Goal: Task Accomplishment & Management: Complete application form

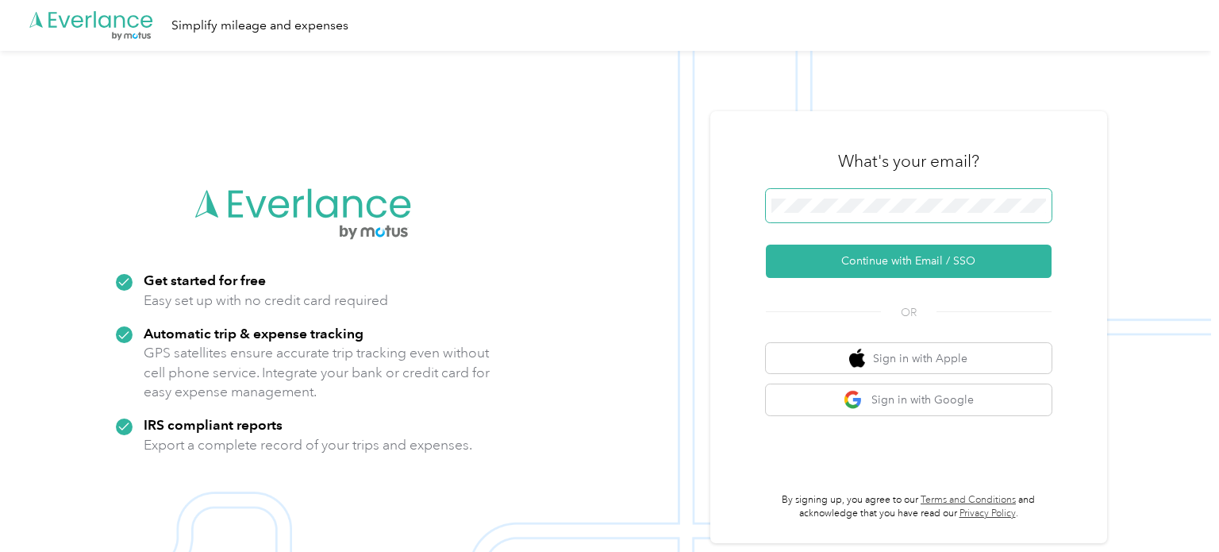
click at [860, 221] on span at bounding box center [909, 205] width 286 height 33
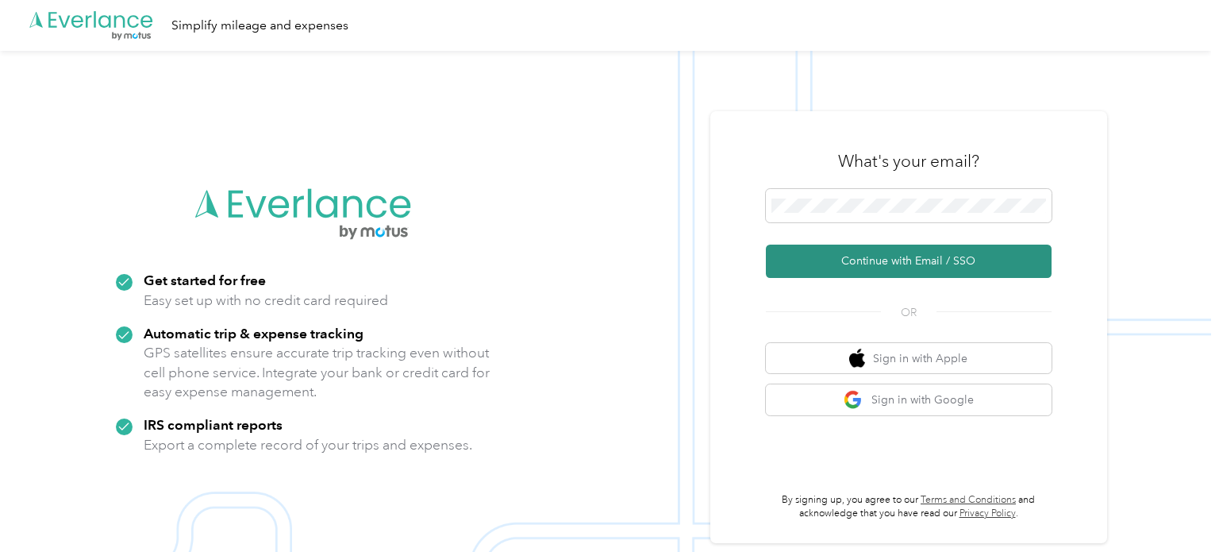
click at [891, 256] on button "Continue with Email / SSO" at bounding box center [909, 261] width 286 height 33
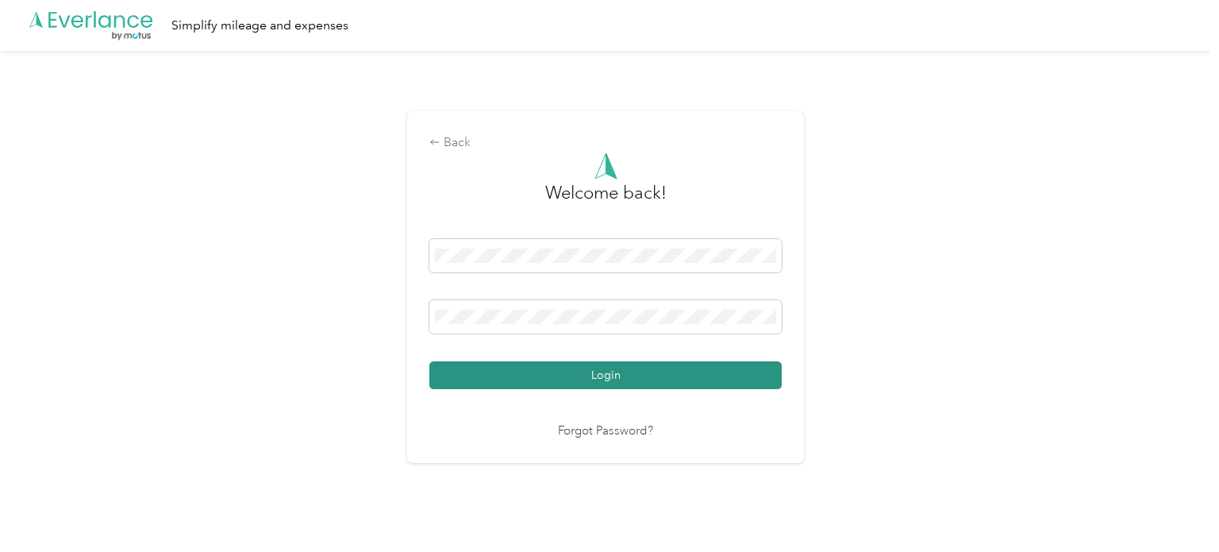
click at [560, 376] on button "Login" at bounding box center [605, 375] width 352 height 28
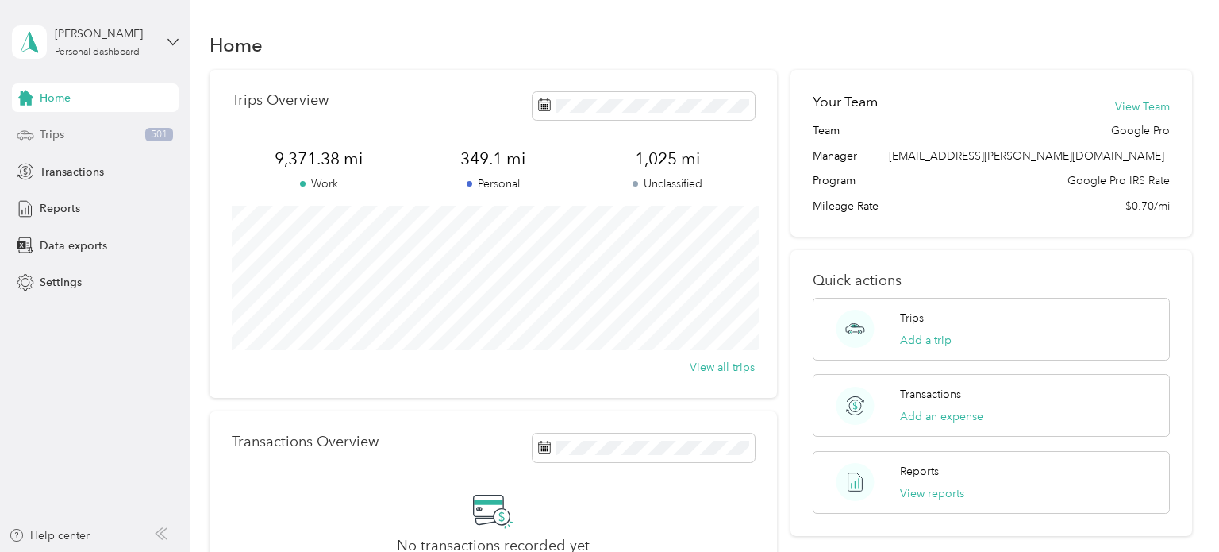
click at [50, 133] on span "Trips" at bounding box center [52, 134] width 25 height 17
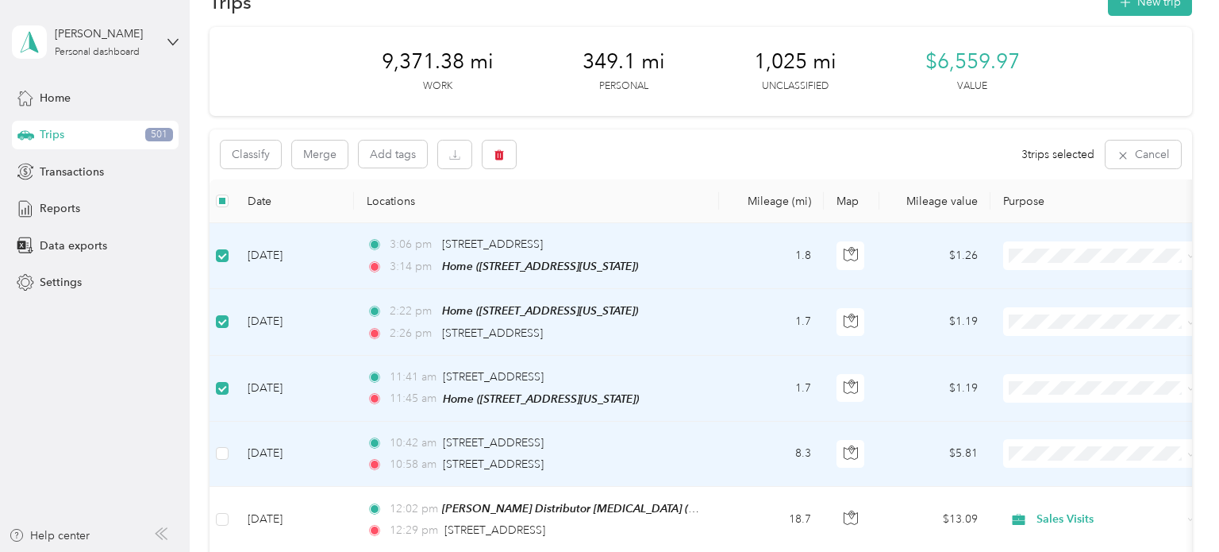
scroll to position [64, 0]
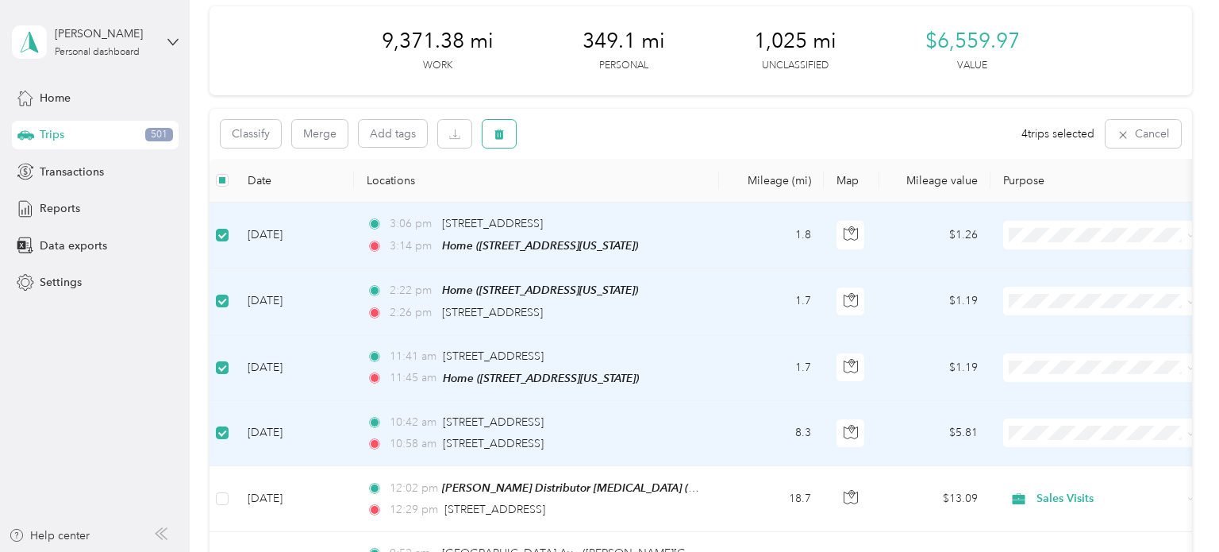
click at [487, 130] on button "button" at bounding box center [499, 134] width 33 height 28
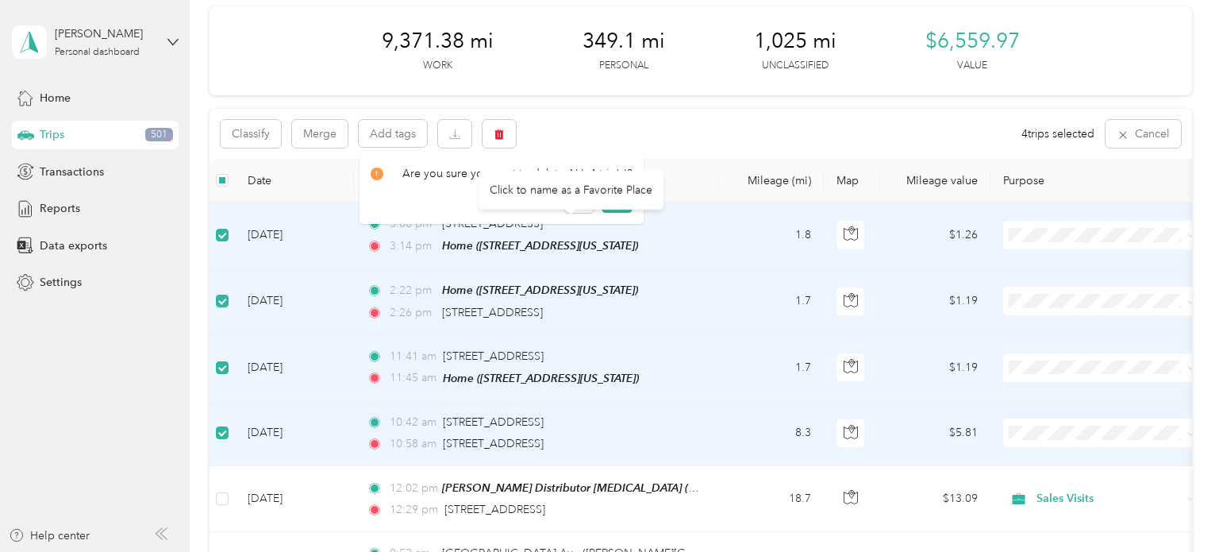
click at [607, 198] on div "Click to name as a Favorite Place" at bounding box center [571, 190] width 185 height 39
click at [614, 207] on button "Yes" at bounding box center [617, 199] width 31 height 25
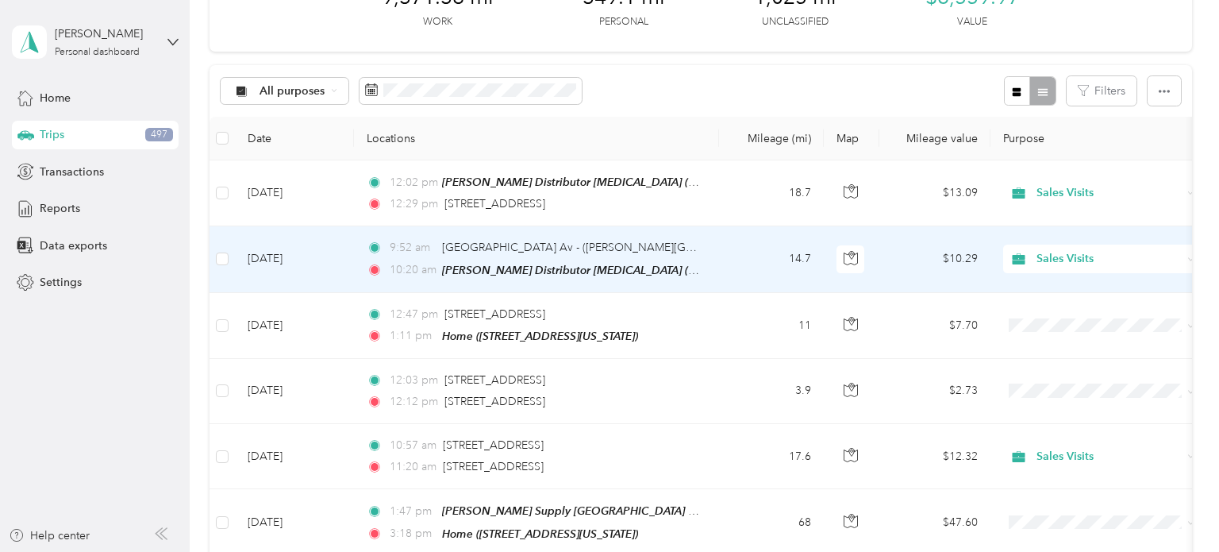
scroll to position [108, 0]
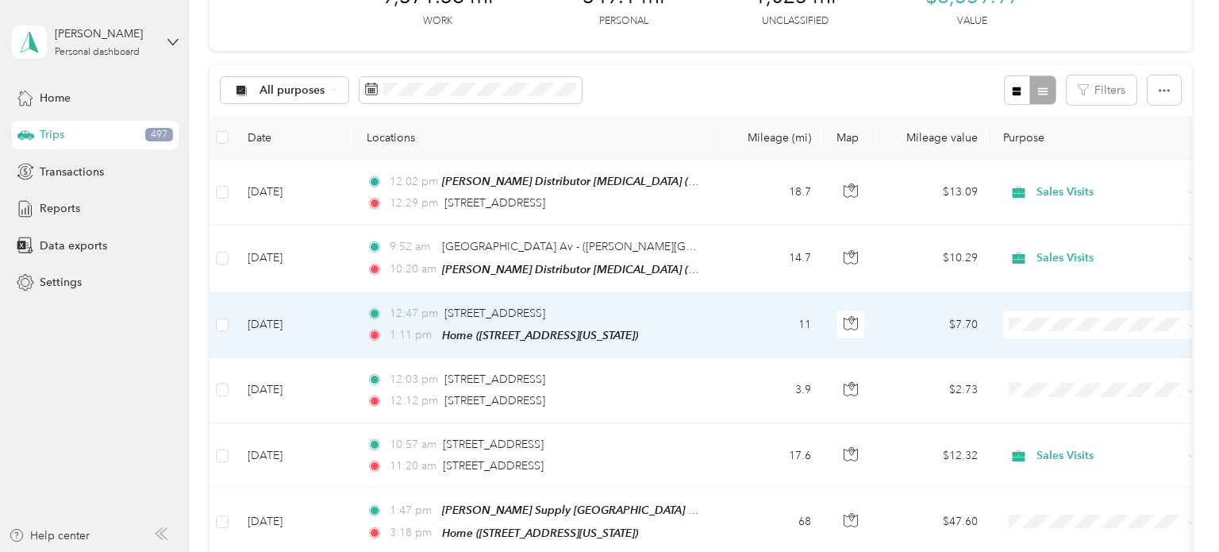
click at [1061, 402] on span "Sales Visits" at bounding box center [1116, 407] width 147 height 17
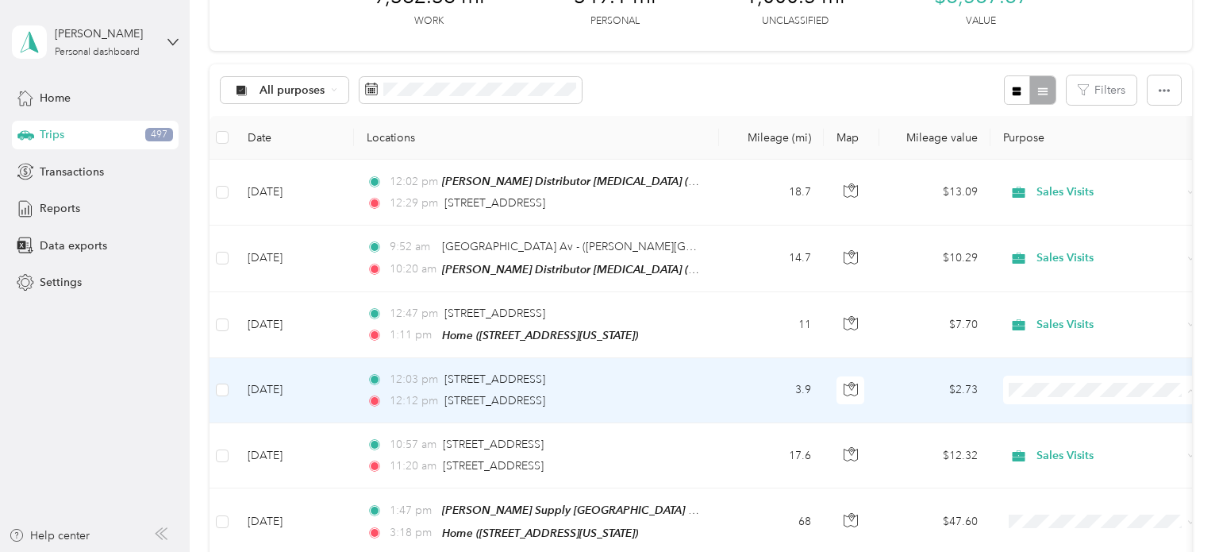
click at [1054, 274] on span "Sales Visits" at bounding box center [1116, 273] width 147 height 17
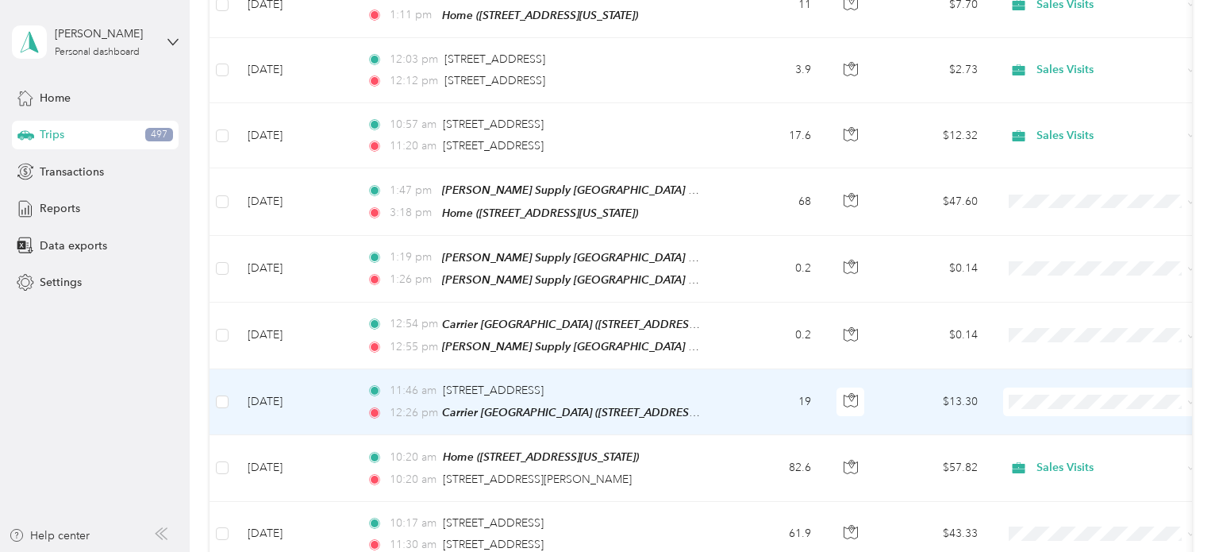
scroll to position [429, 0]
click at [1060, 275] on span "Sales Visits" at bounding box center [1116, 278] width 147 height 17
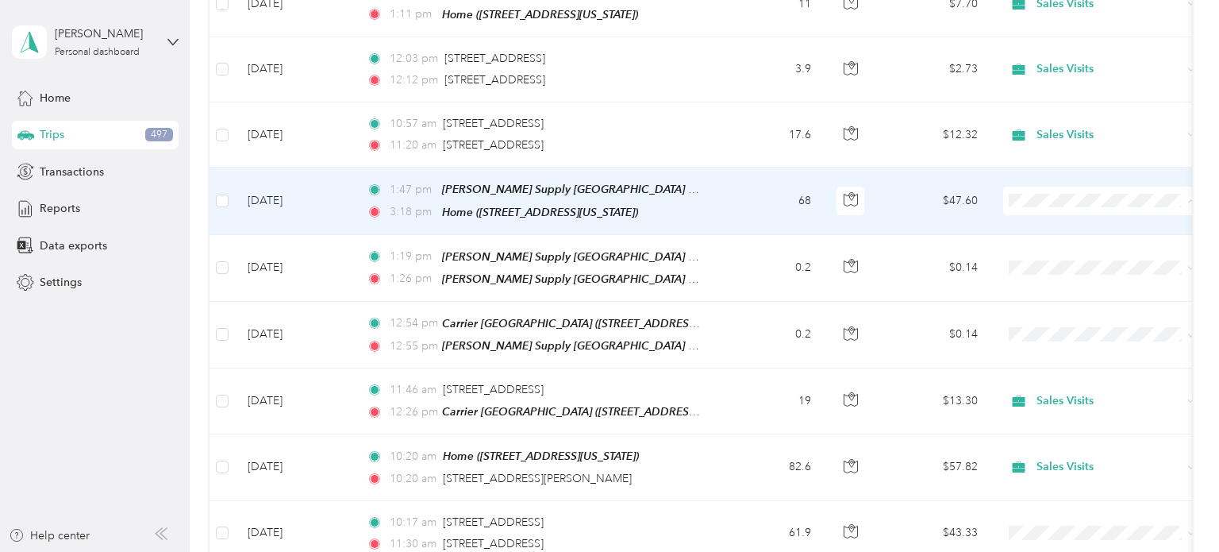
click at [1062, 285] on li "Sales Visits" at bounding box center [1101, 282] width 197 height 28
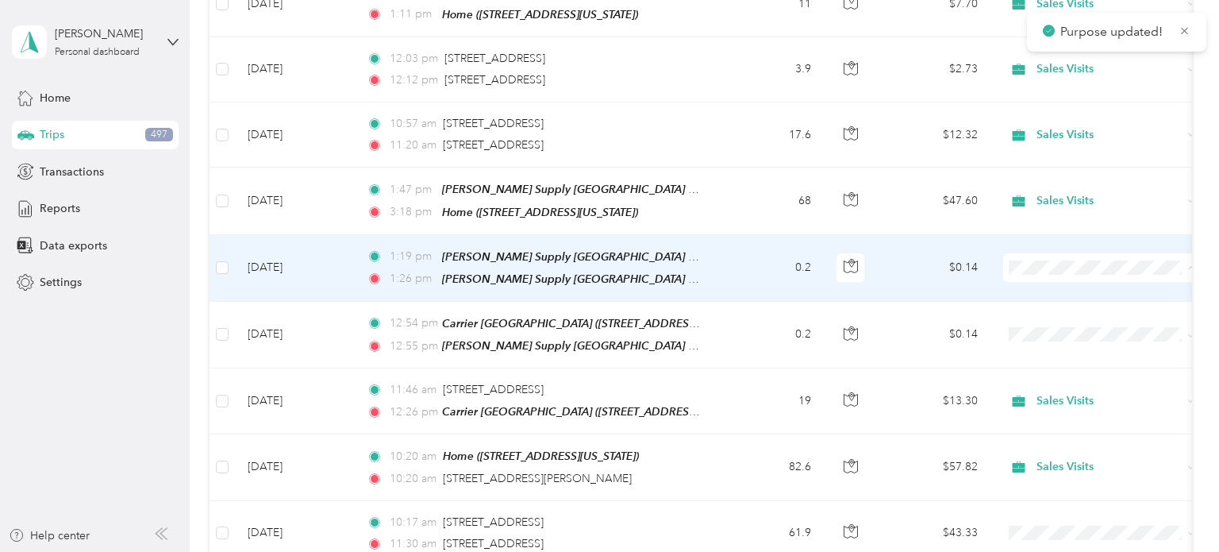
click at [1079, 345] on span "Sales Visits" at bounding box center [1116, 346] width 147 height 17
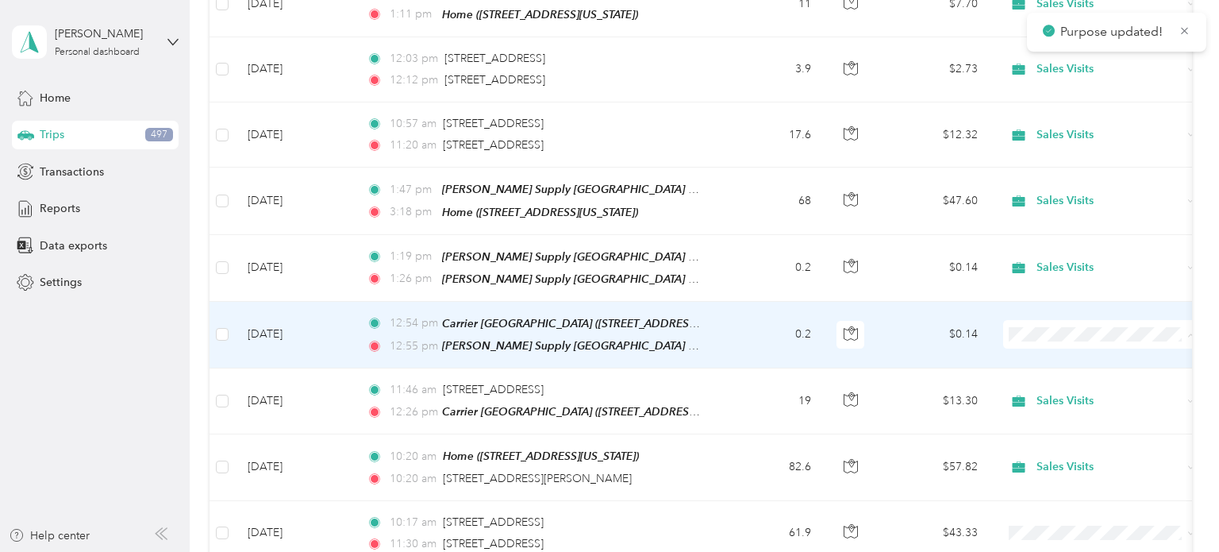
click at [1072, 414] on li "Sales Visits" at bounding box center [1101, 412] width 197 height 28
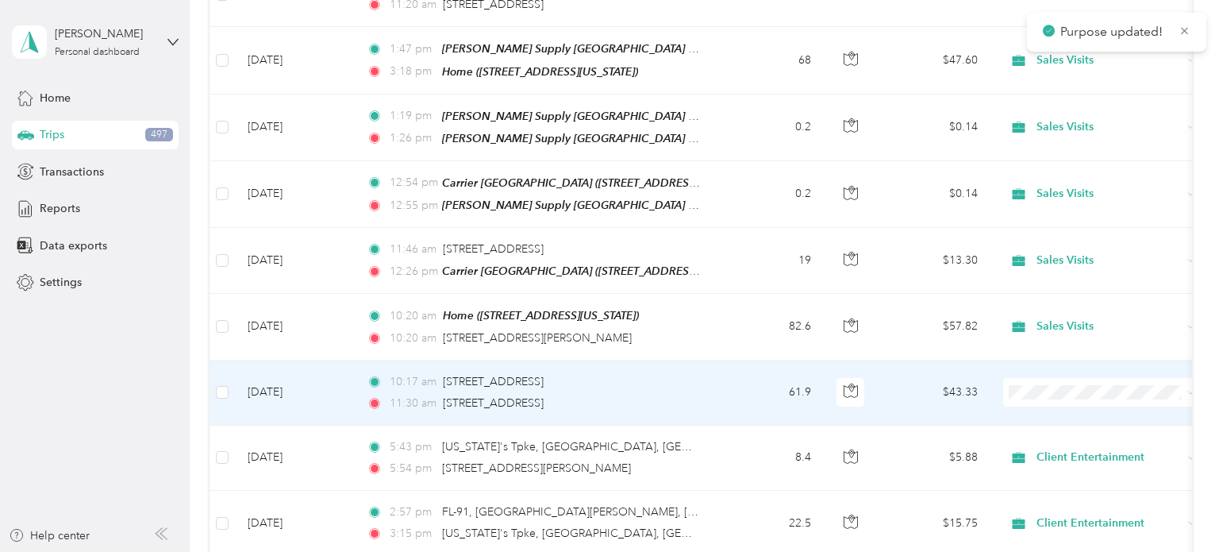
scroll to position [643, 0]
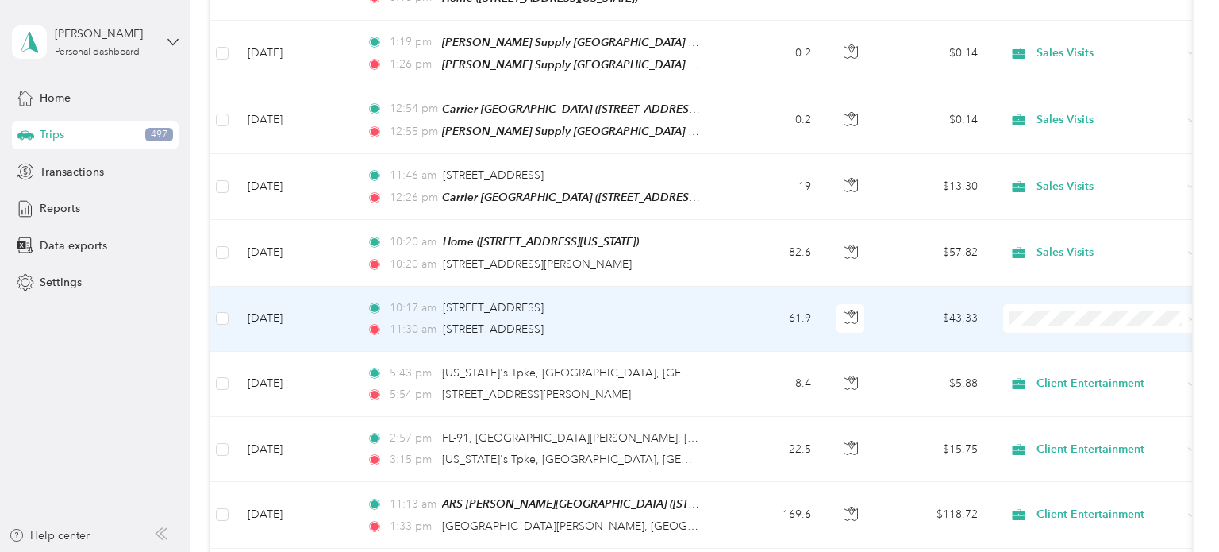
click at [1049, 393] on span "Sales Visits" at bounding box center [1116, 392] width 147 height 17
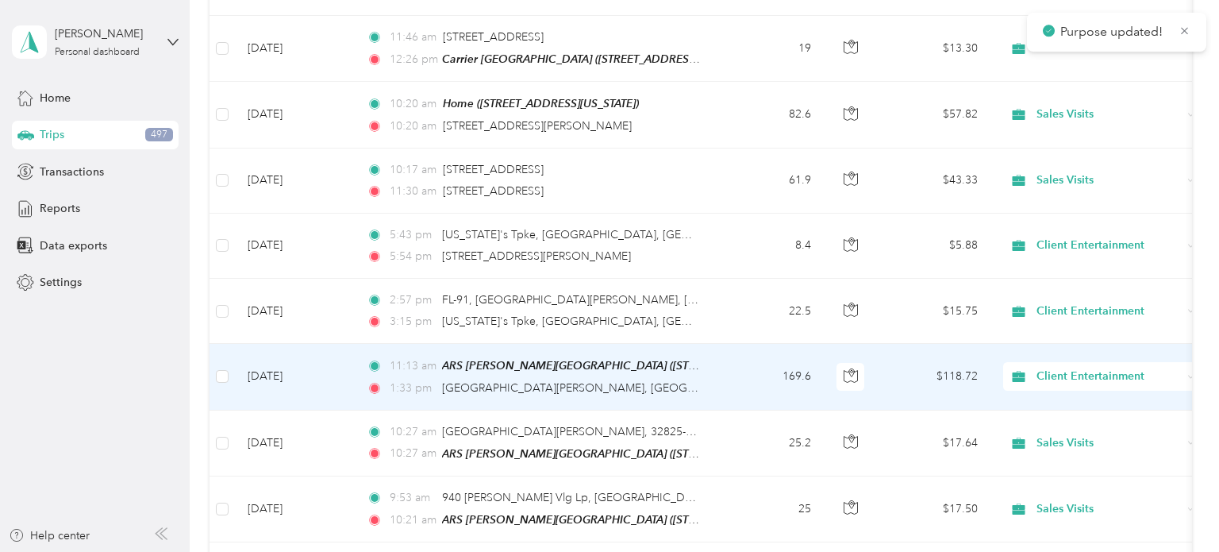
scroll to position [834, 0]
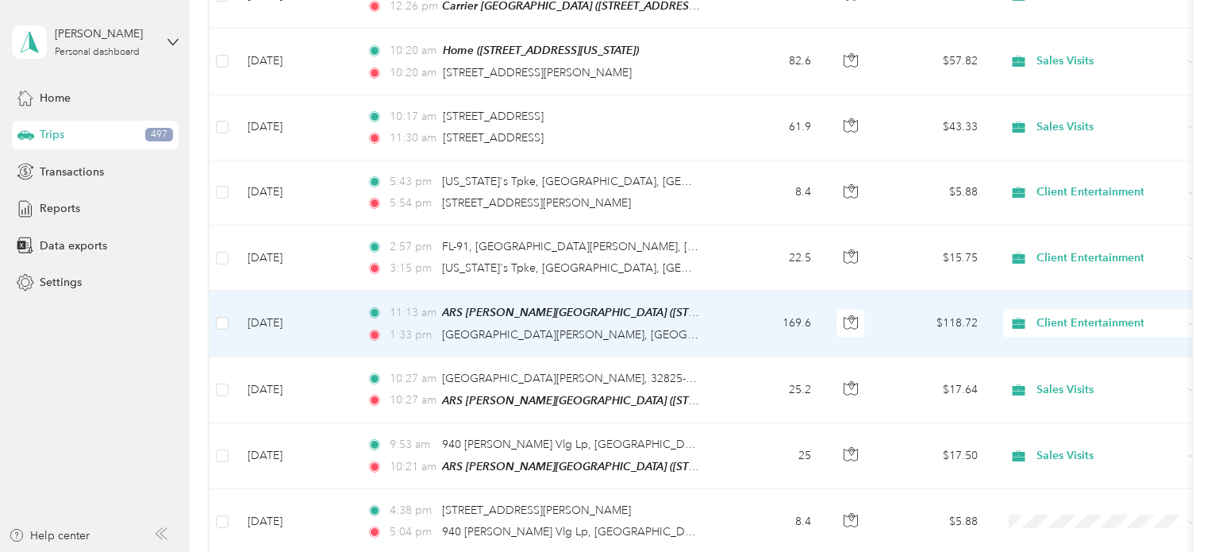
click at [1106, 314] on span "Client Entertainment" at bounding box center [1109, 322] width 145 height 17
click at [1071, 396] on span "Sales Visits" at bounding box center [1116, 395] width 147 height 17
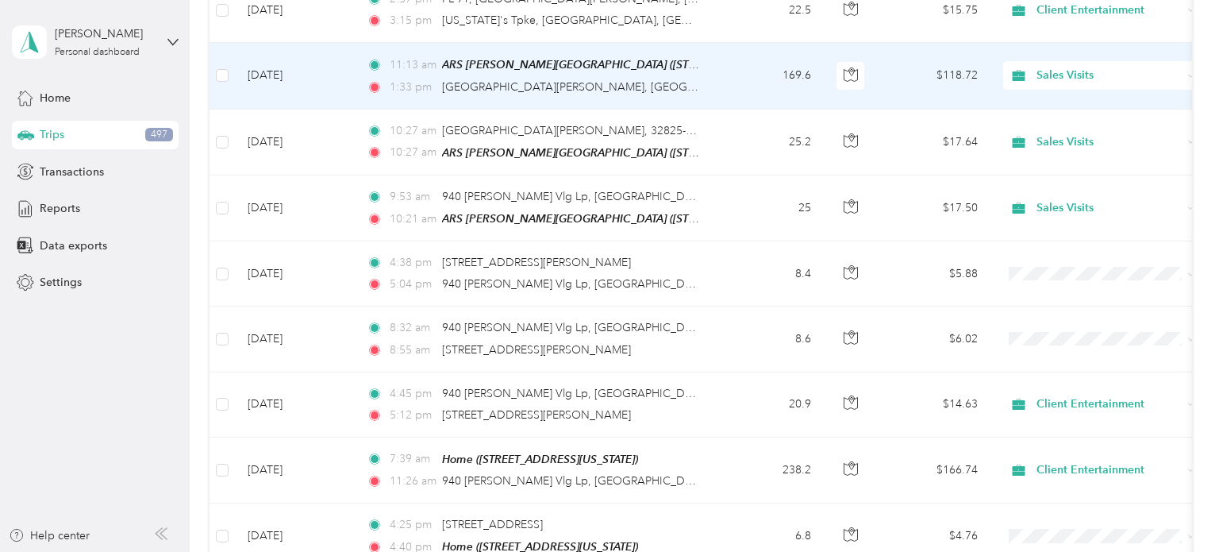
scroll to position [1095, 0]
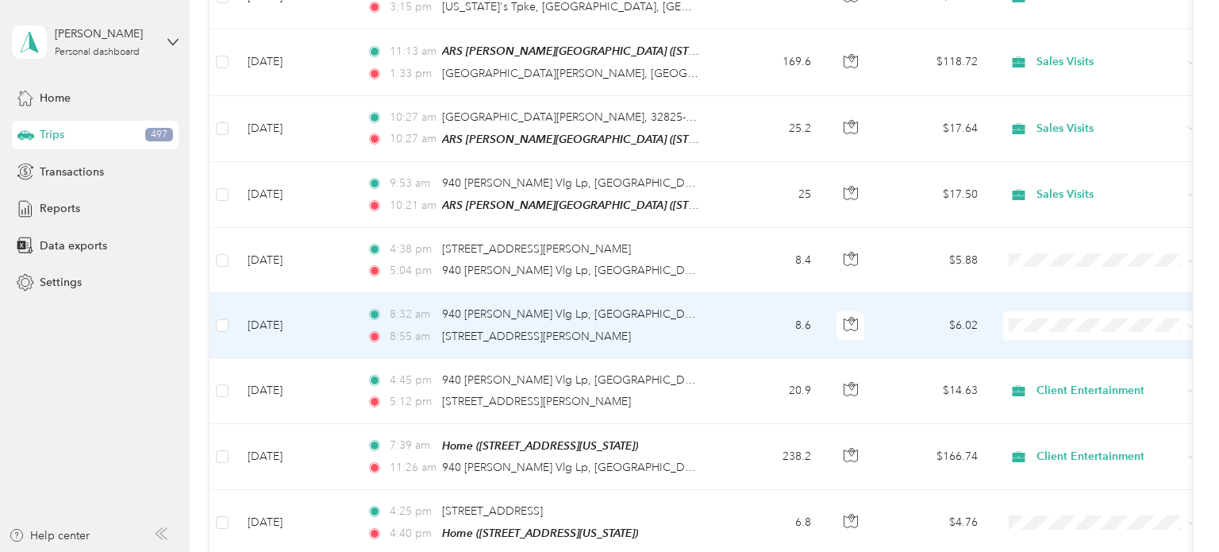
click at [1059, 393] on span "Sales Visits" at bounding box center [1116, 395] width 147 height 17
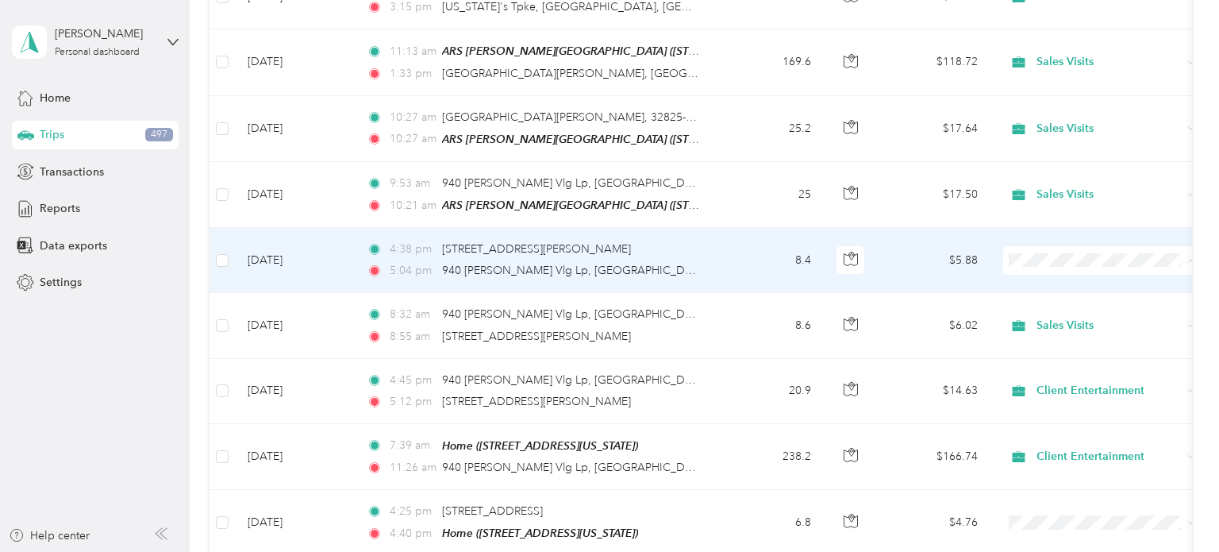
click at [1061, 331] on span "Sales Visits" at bounding box center [1116, 331] width 147 height 17
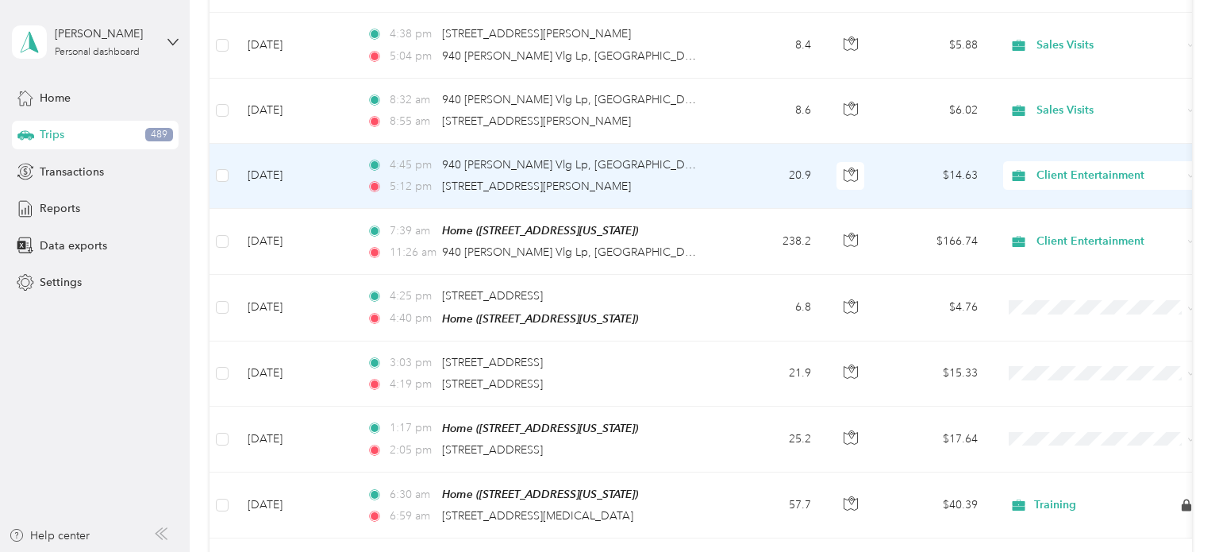
scroll to position [1384, 0]
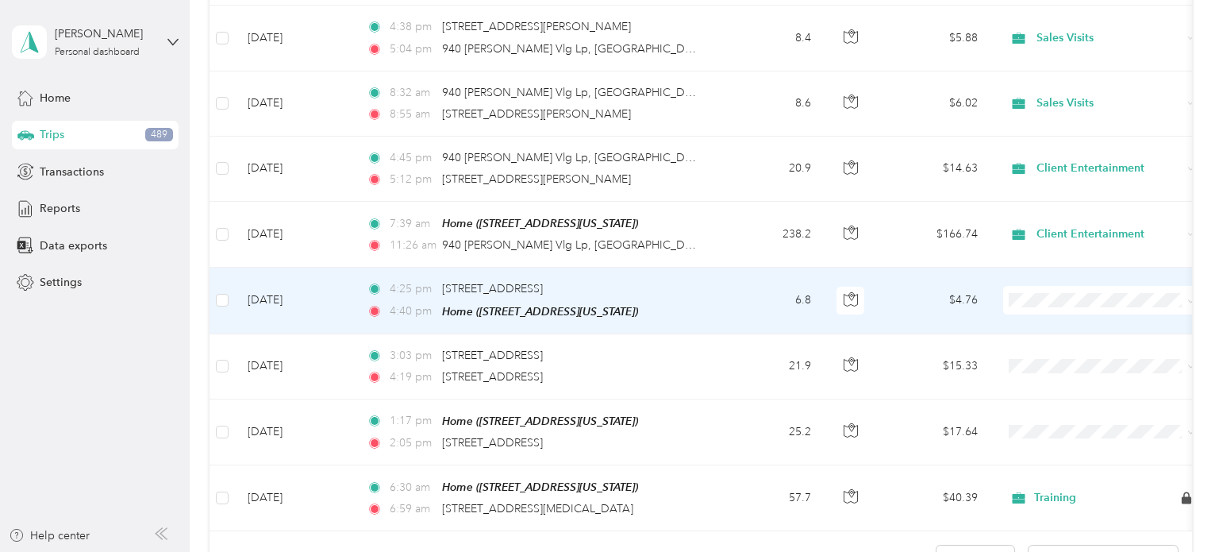
click at [1069, 369] on li "Sales Visits" at bounding box center [1101, 366] width 197 height 28
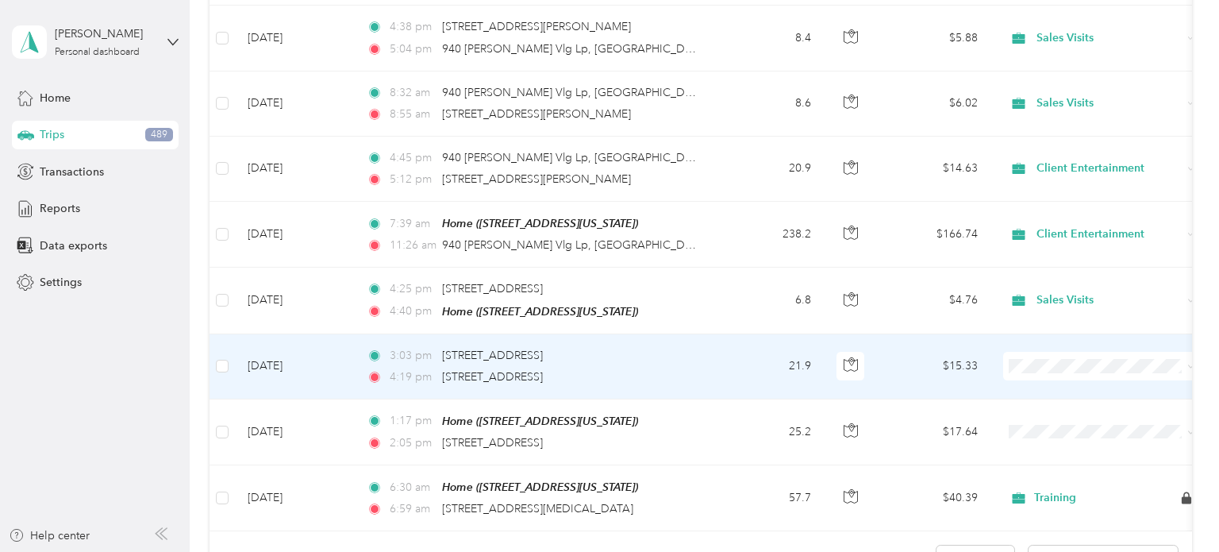
click at [1053, 429] on span "Sales Visits" at bounding box center [1116, 432] width 147 height 17
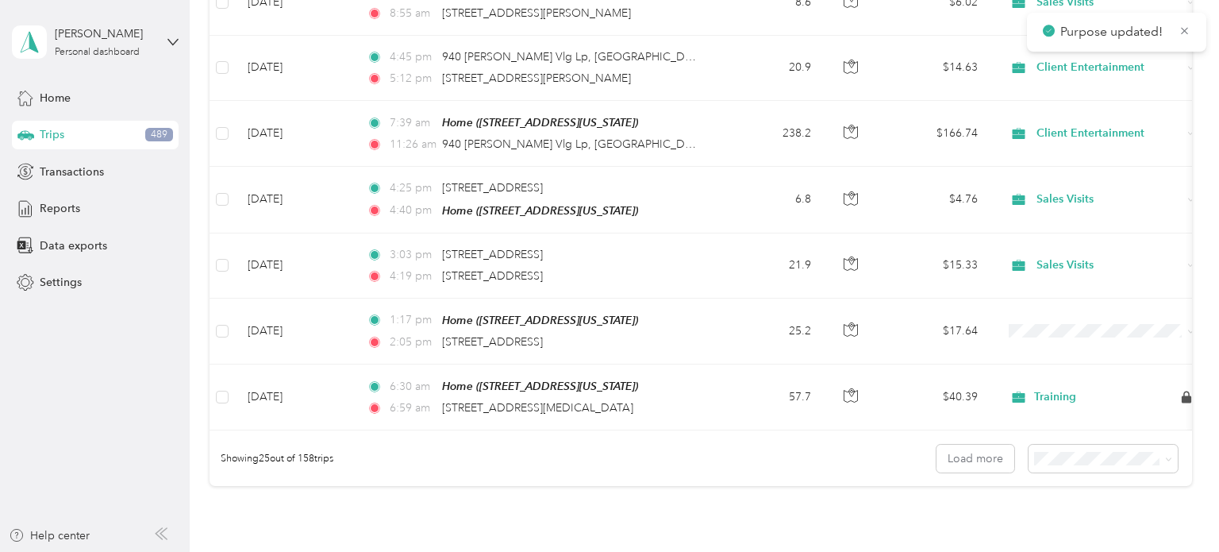
scroll to position [1507, 0]
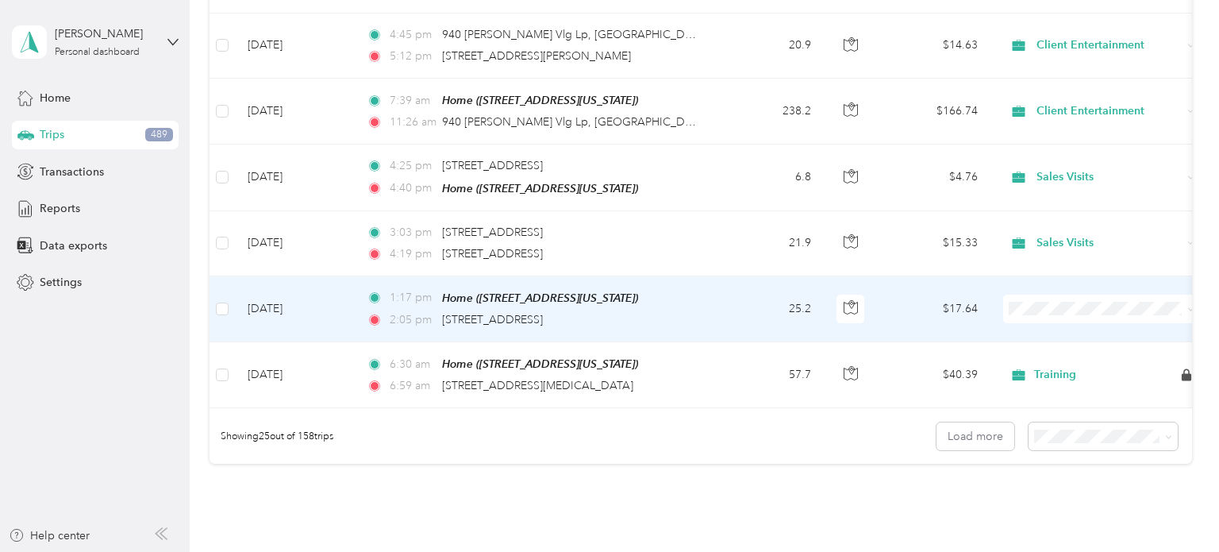
click at [1067, 373] on span "Sales Visits" at bounding box center [1116, 371] width 147 height 17
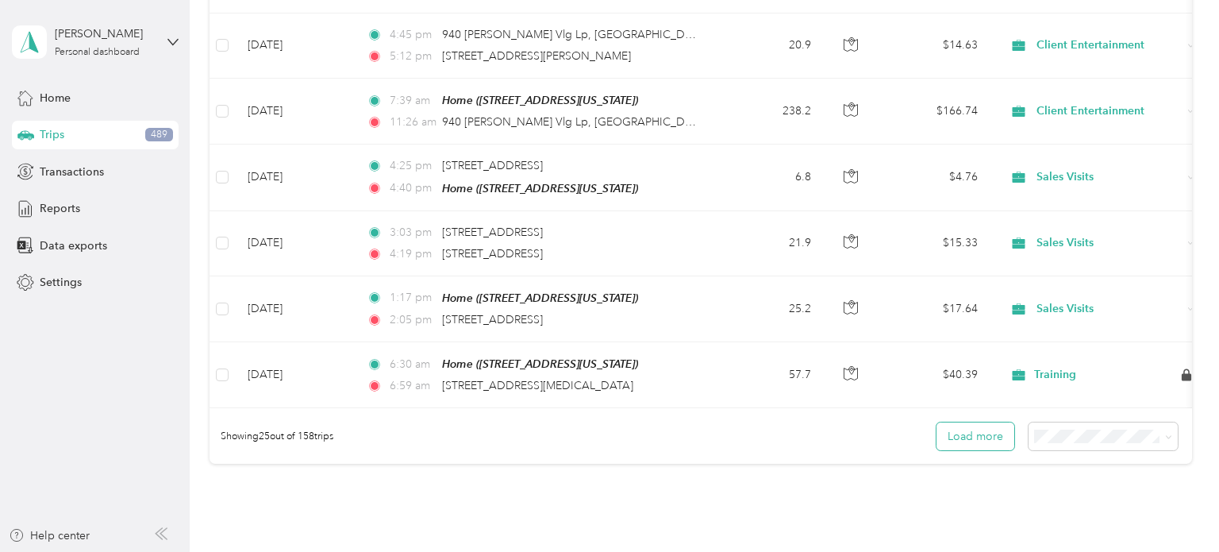
click at [992, 422] on button "Load more" at bounding box center [976, 436] width 78 height 28
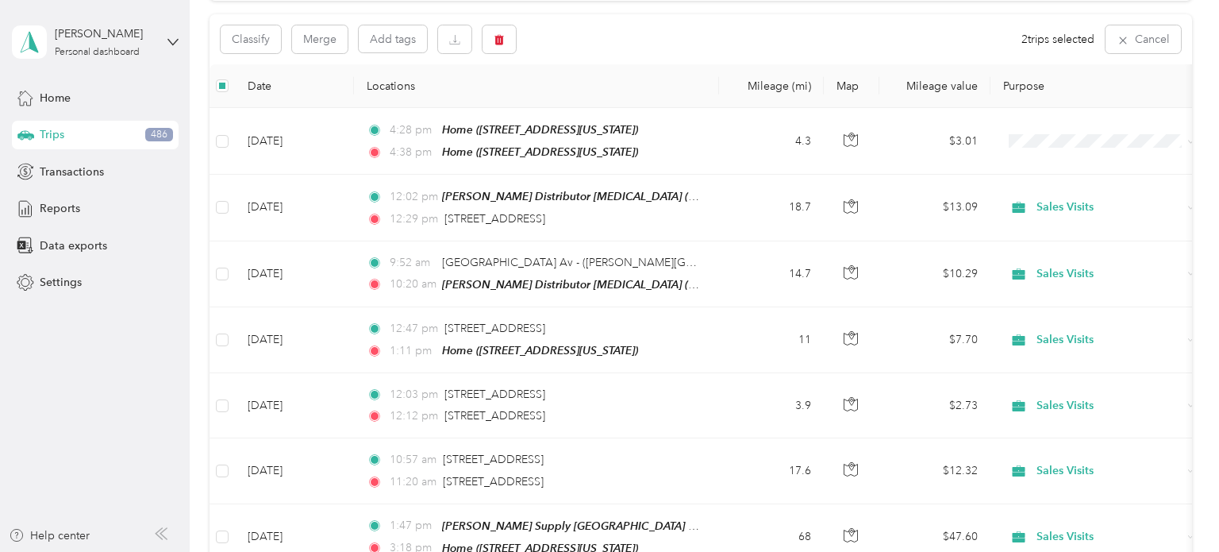
scroll to position [125, 0]
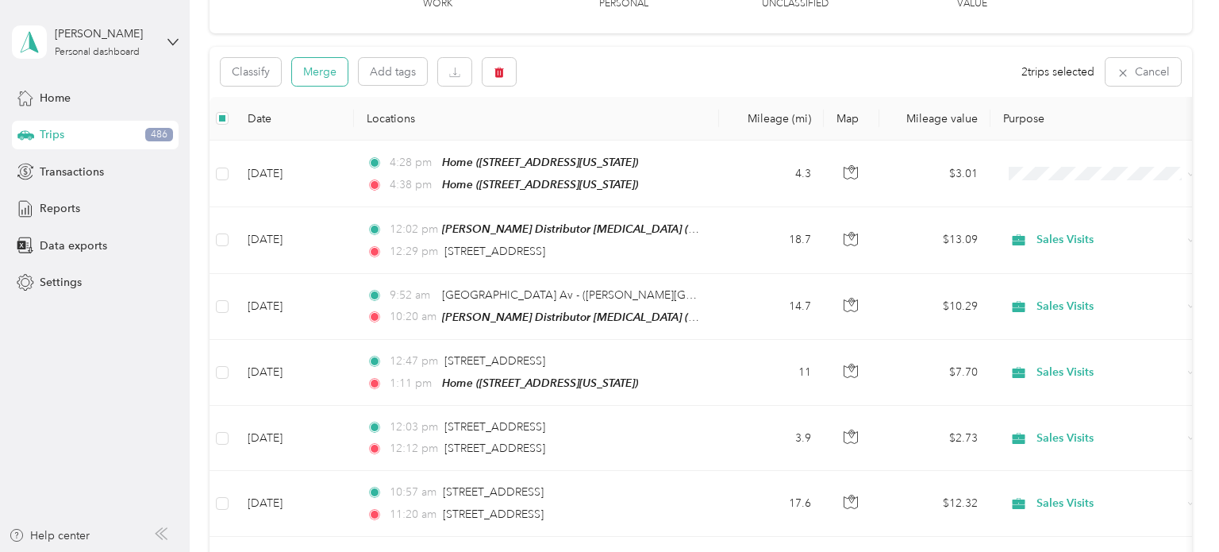
click at [325, 69] on button "Merge" at bounding box center [320, 72] width 56 height 28
click at [1185, 30] on icon at bounding box center [1183, 30] width 7 height 7
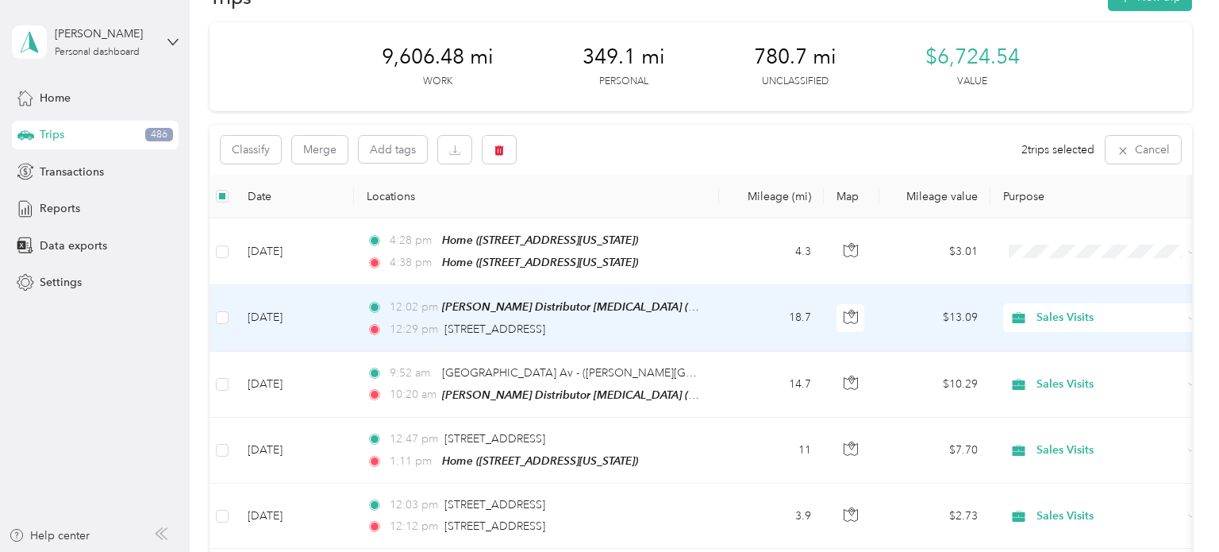
scroll to position [0, 0]
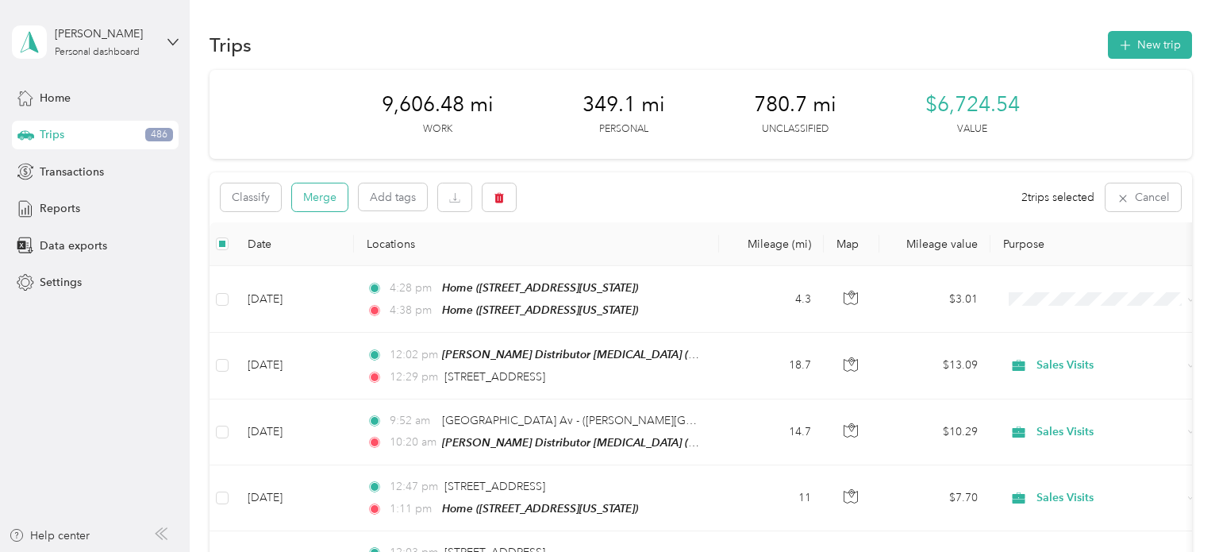
click at [327, 194] on button "Merge" at bounding box center [320, 197] width 56 height 28
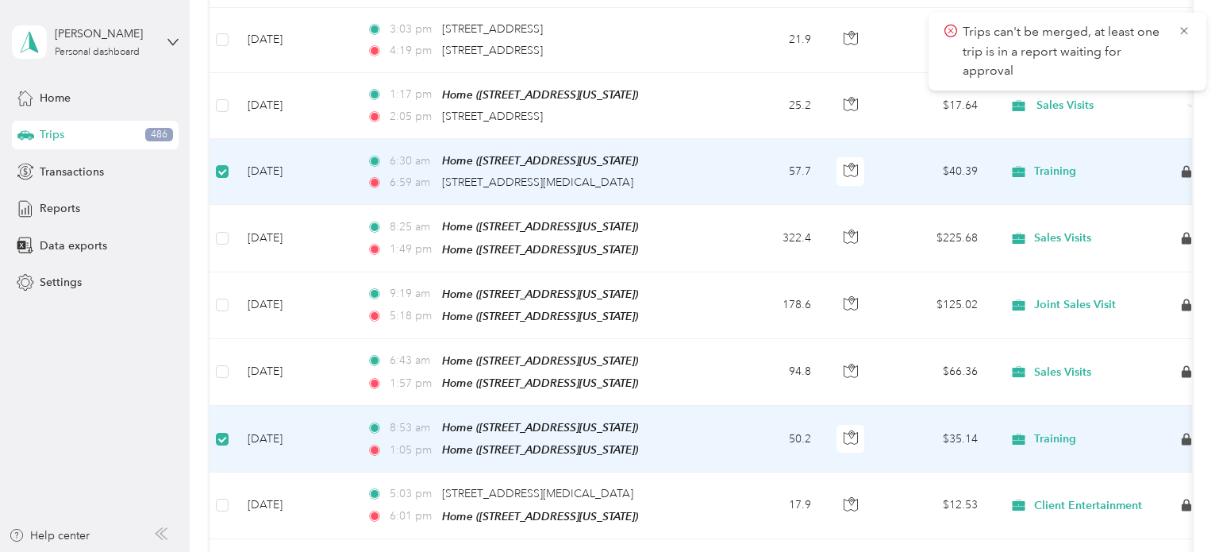
scroll to position [1724, 0]
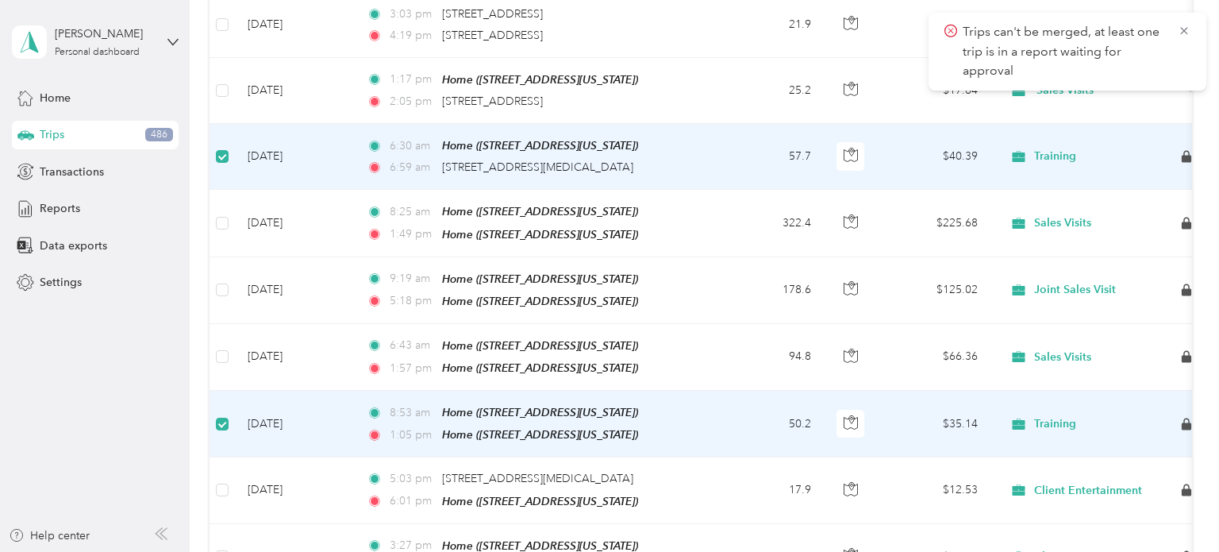
click at [952, 32] on icon at bounding box center [951, 31] width 13 height 14
click at [1186, 33] on icon at bounding box center [1183, 30] width 7 height 7
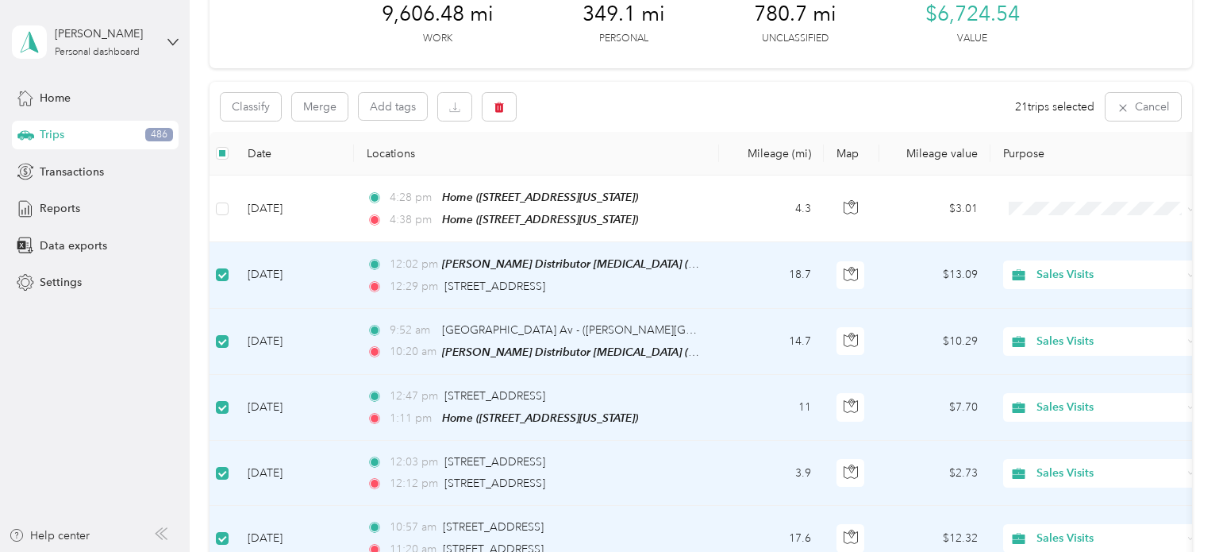
scroll to position [71, 0]
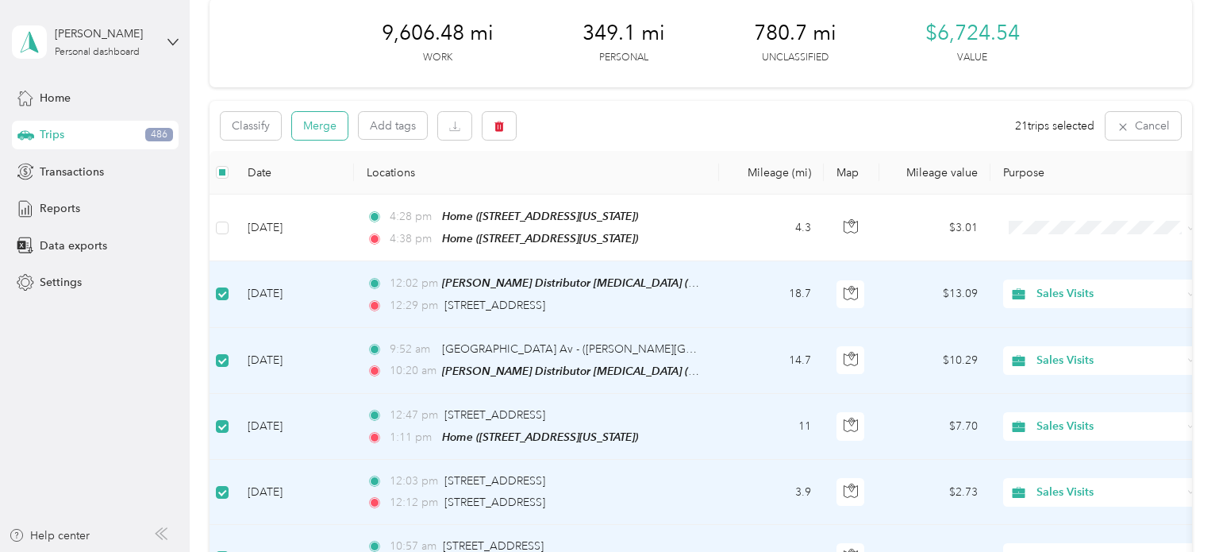
click at [324, 129] on button "Merge" at bounding box center [320, 126] width 56 height 28
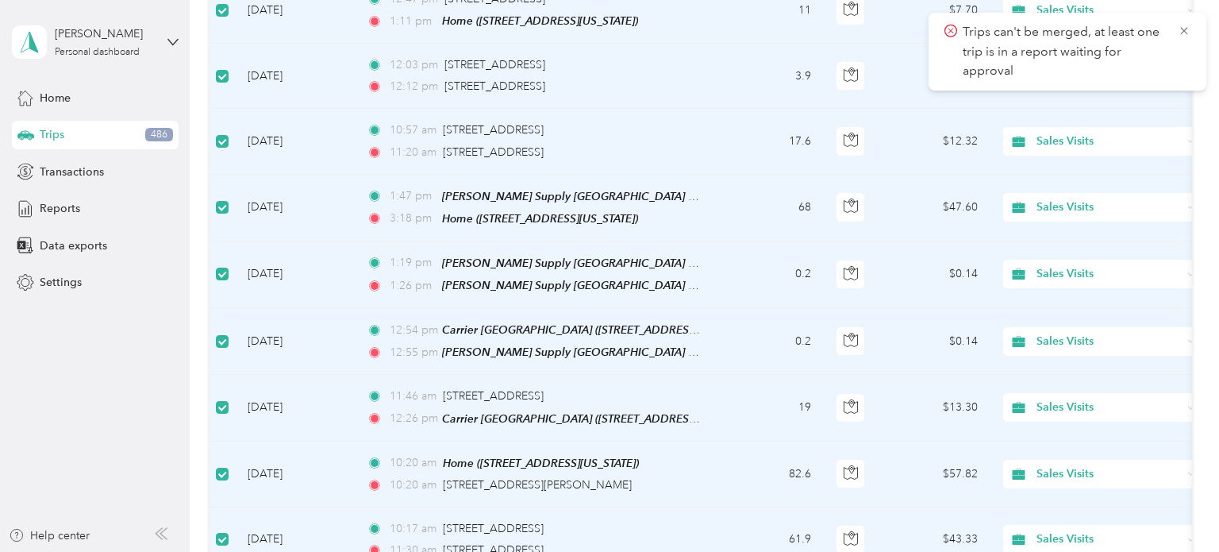
scroll to position [0, 0]
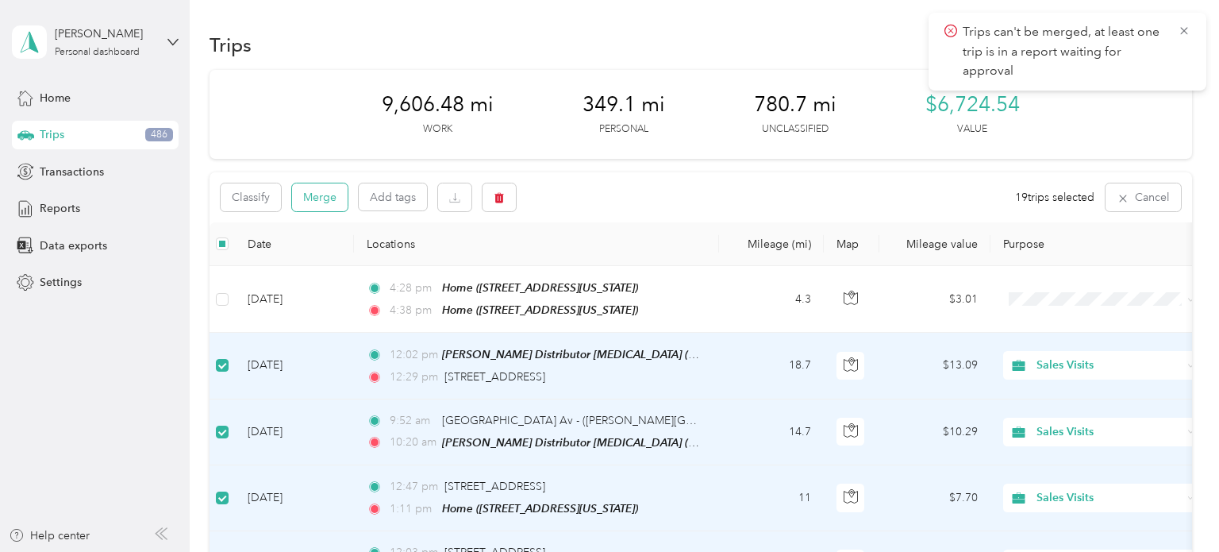
click at [326, 194] on button "Merge" at bounding box center [320, 197] width 56 height 28
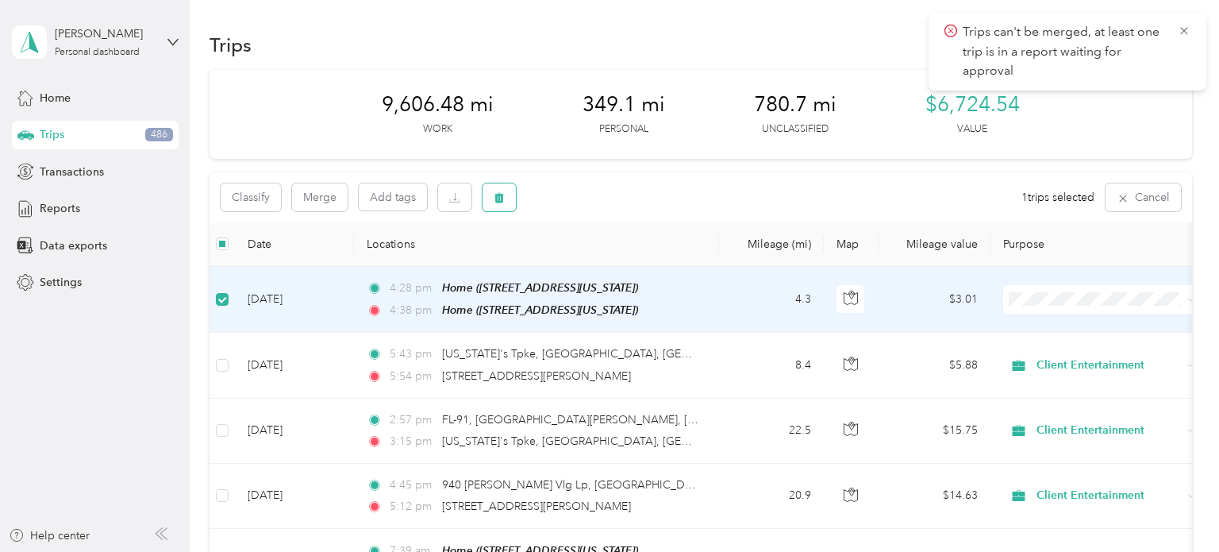
click at [505, 201] on icon "button" at bounding box center [499, 197] width 11 height 11
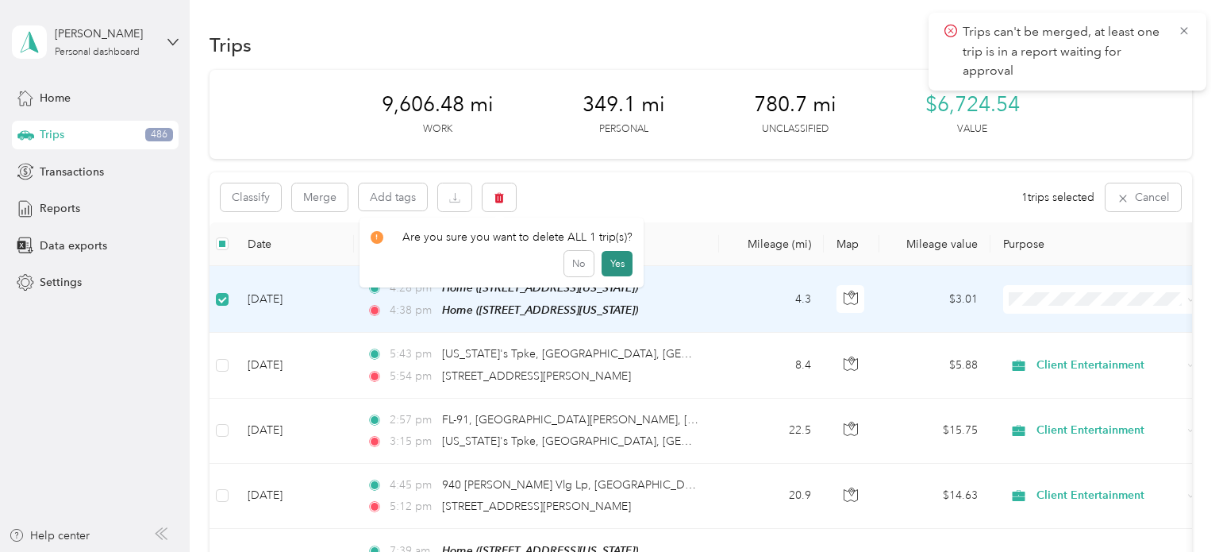
click at [618, 256] on button "Yes" at bounding box center [617, 263] width 31 height 25
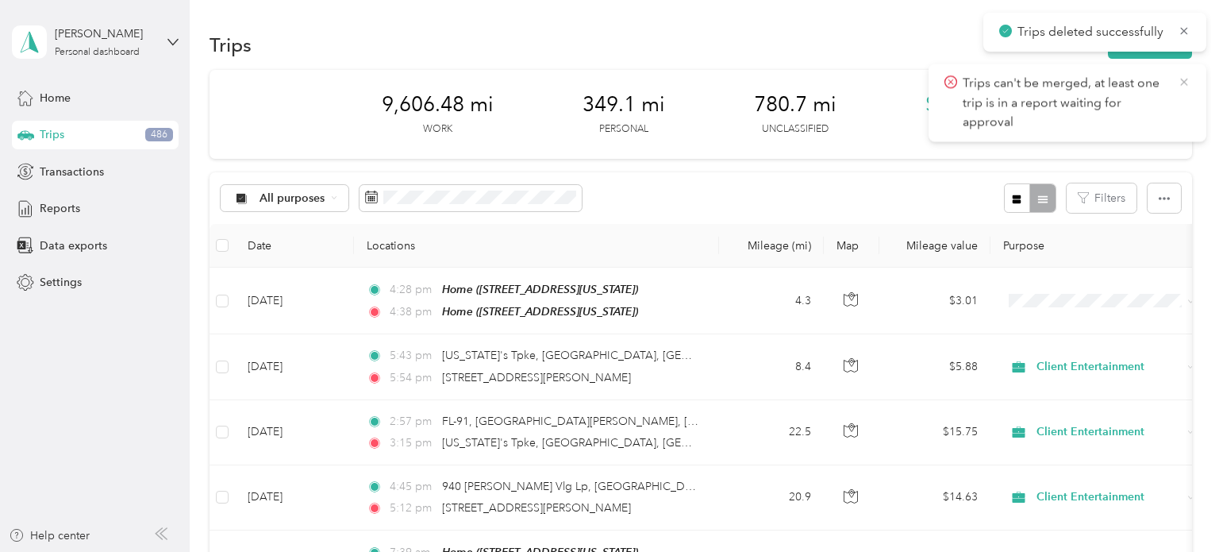
click at [1182, 88] on icon at bounding box center [1184, 82] width 13 height 14
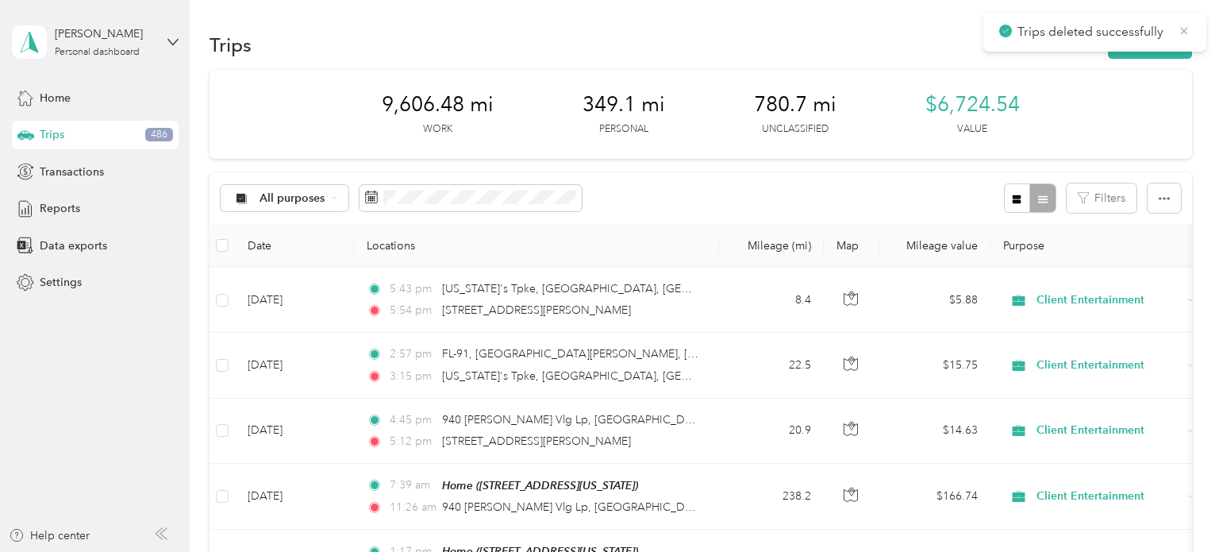
click at [1184, 30] on icon at bounding box center [1184, 30] width 7 height 7
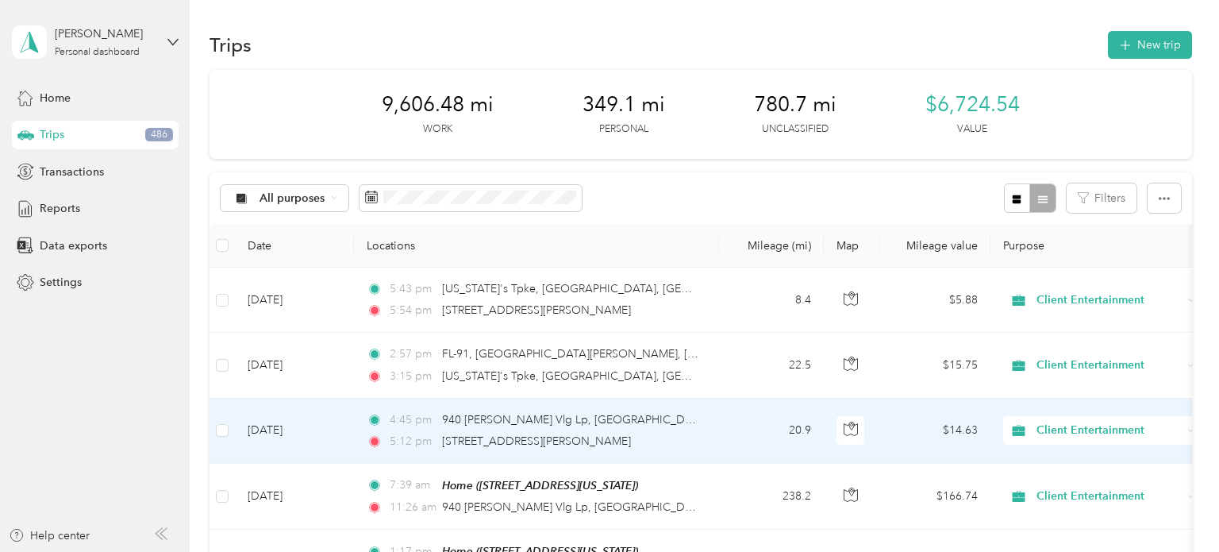
scroll to position [294, 0]
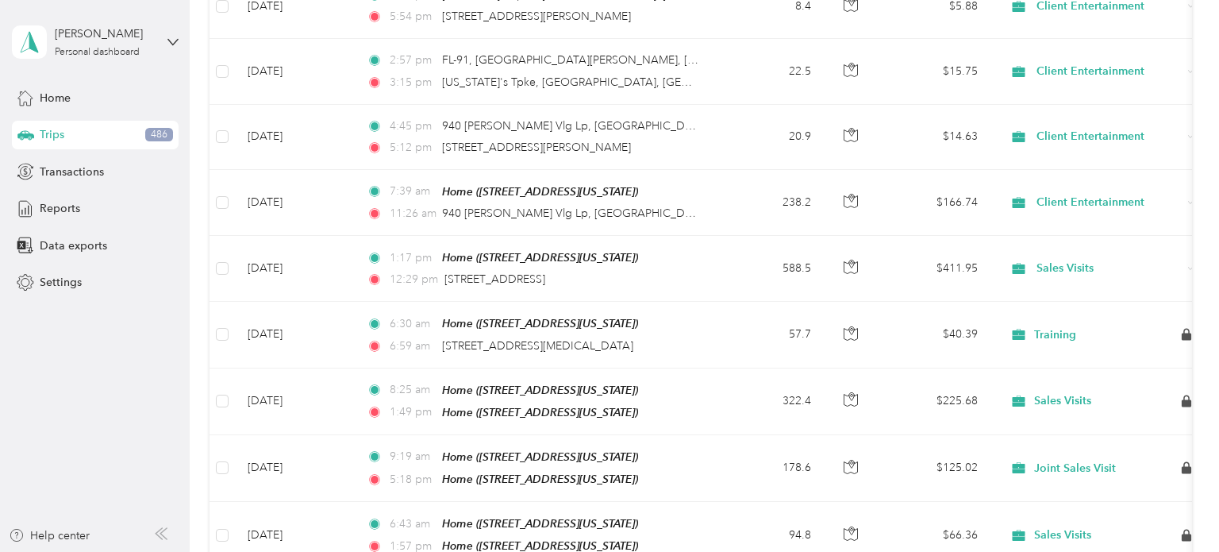
click at [62, 132] on span "Trips" at bounding box center [52, 134] width 25 height 17
click at [75, 168] on span "Transactions" at bounding box center [72, 172] width 64 height 17
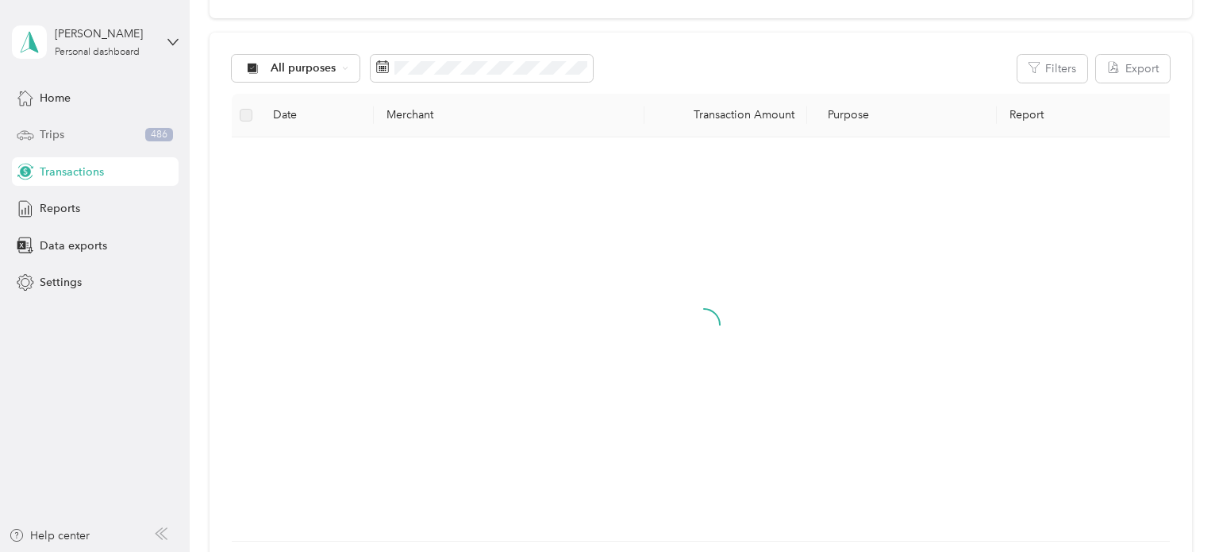
scroll to position [294, 0]
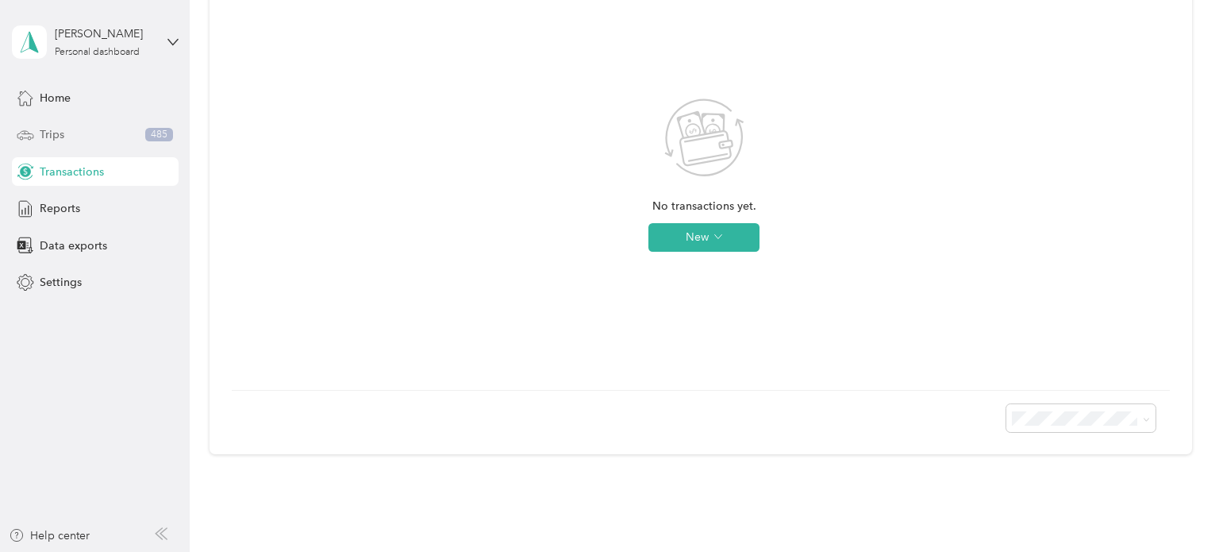
click at [56, 133] on span "Trips" at bounding box center [52, 134] width 25 height 17
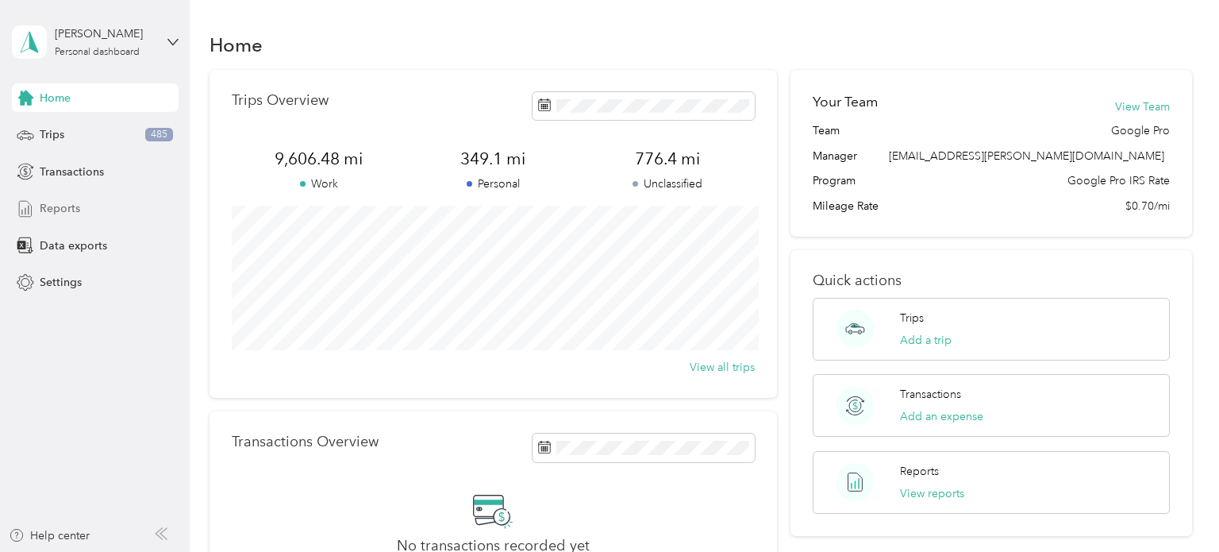
click at [61, 210] on span "Reports" at bounding box center [60, 208] width 40 height 17
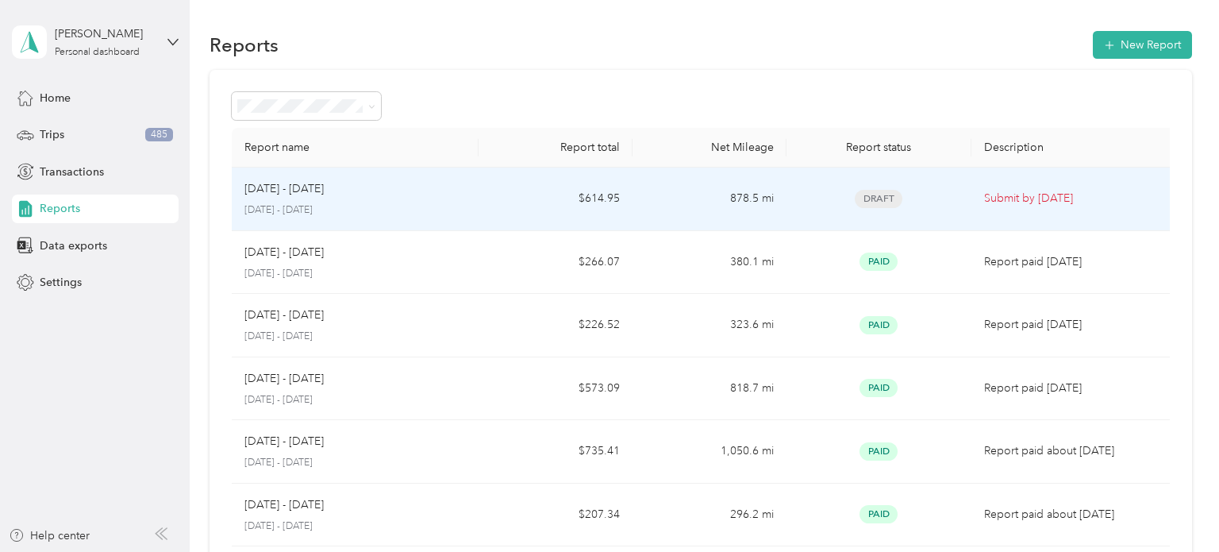
click at [875, 195] on span "Draft" at bounding box center [879, 199] width 48 height 18
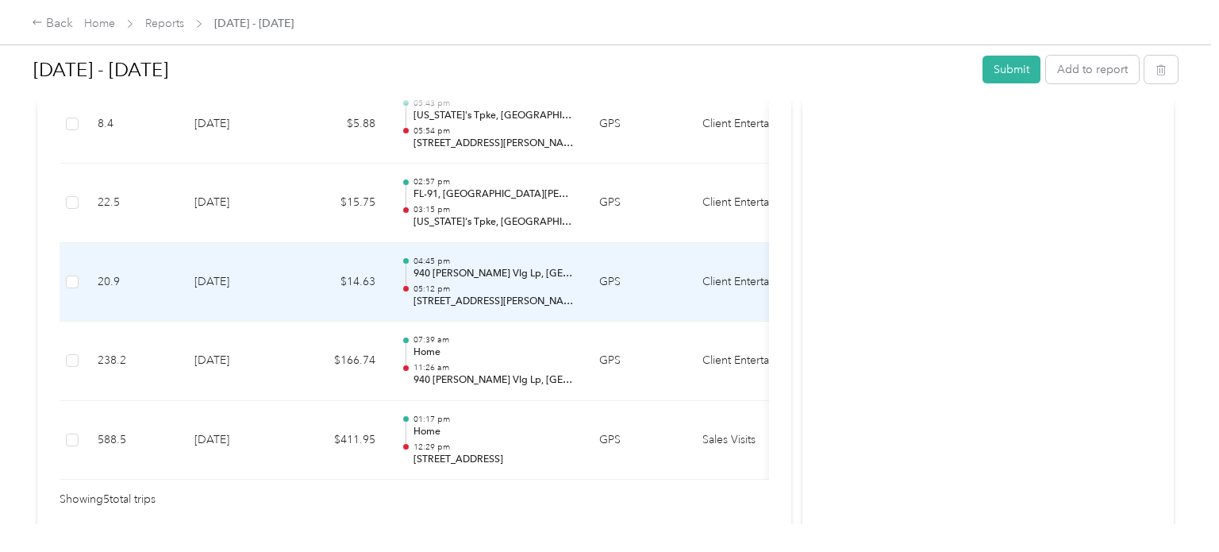
scroll to position [300, 0]
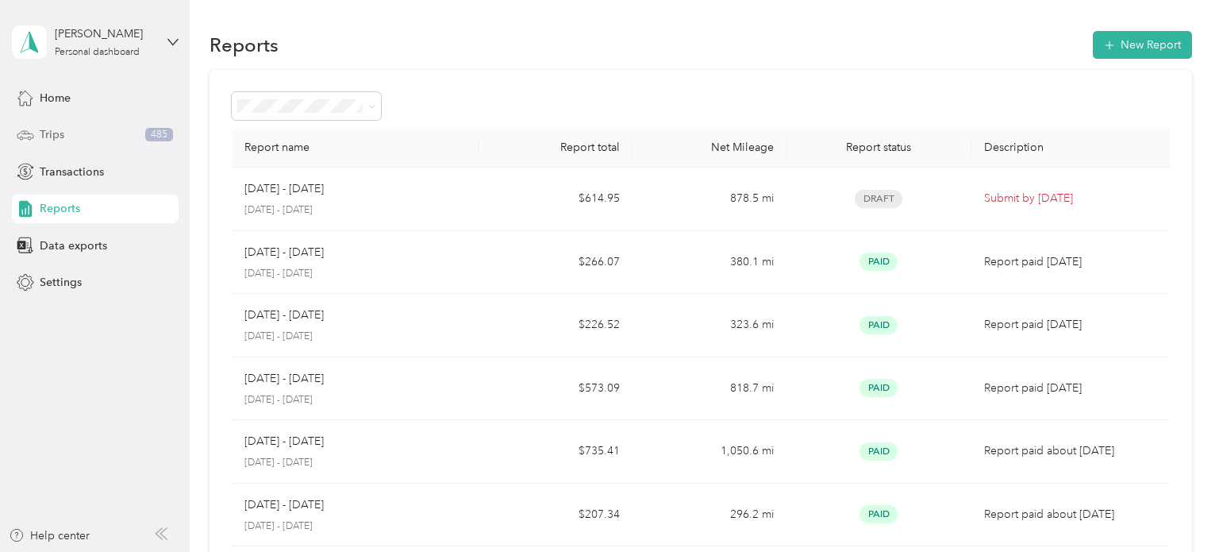
click at [52, 137] on span "Trips" at bounding box center [52, 134] width 25 height 17
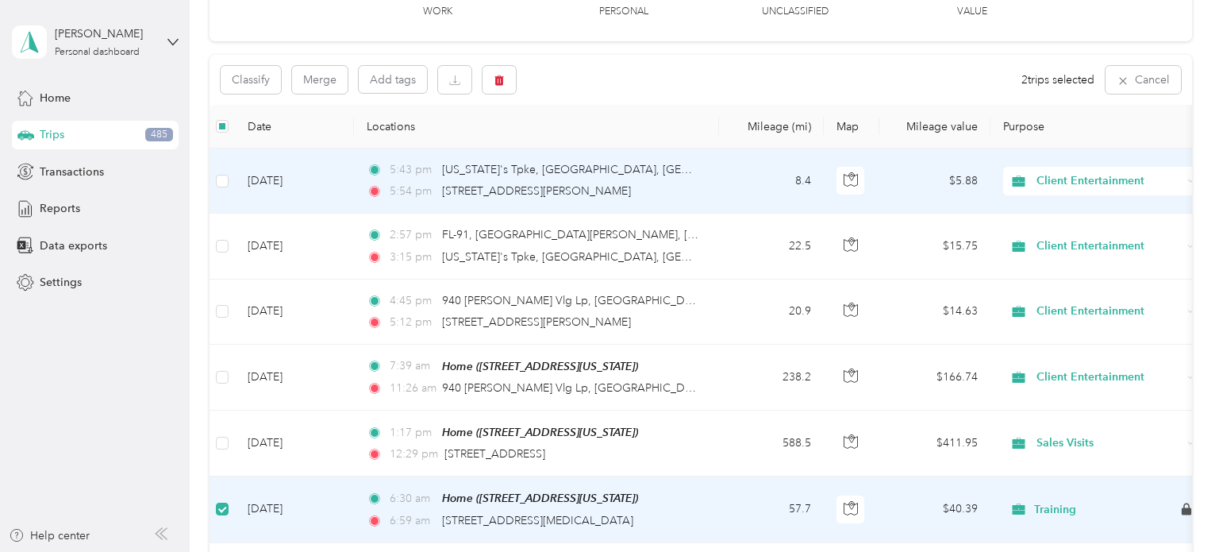
scroll to position [117, 0]
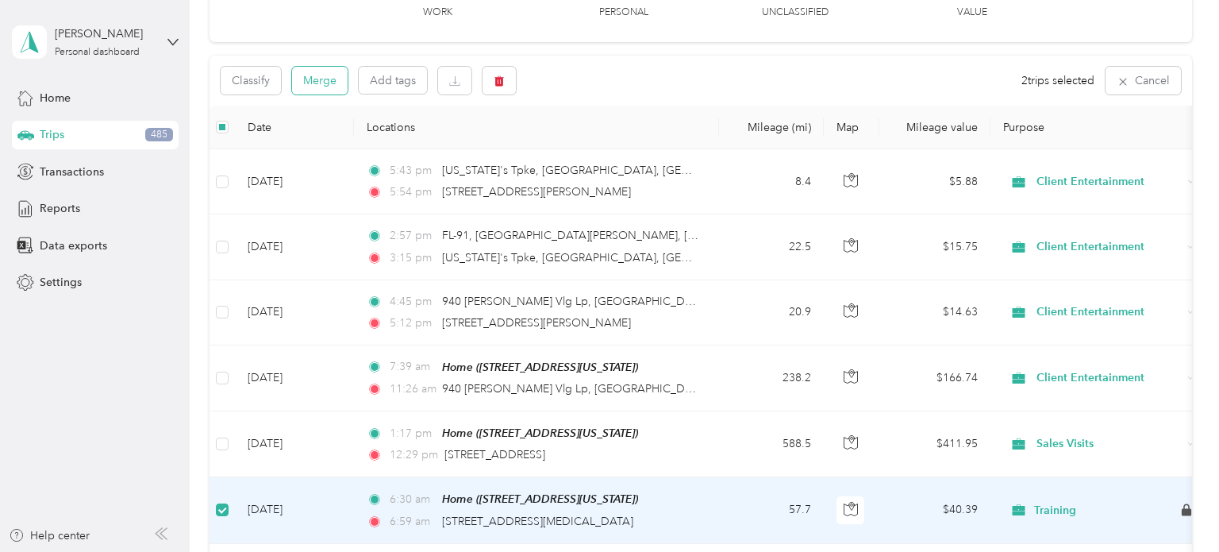
click at [316, 79] on button "Merge" at bounding box center [320, 81] width 56 height 28
click at [1181, 26] on icon at bounding box center [1184, 31] width 13 height 14
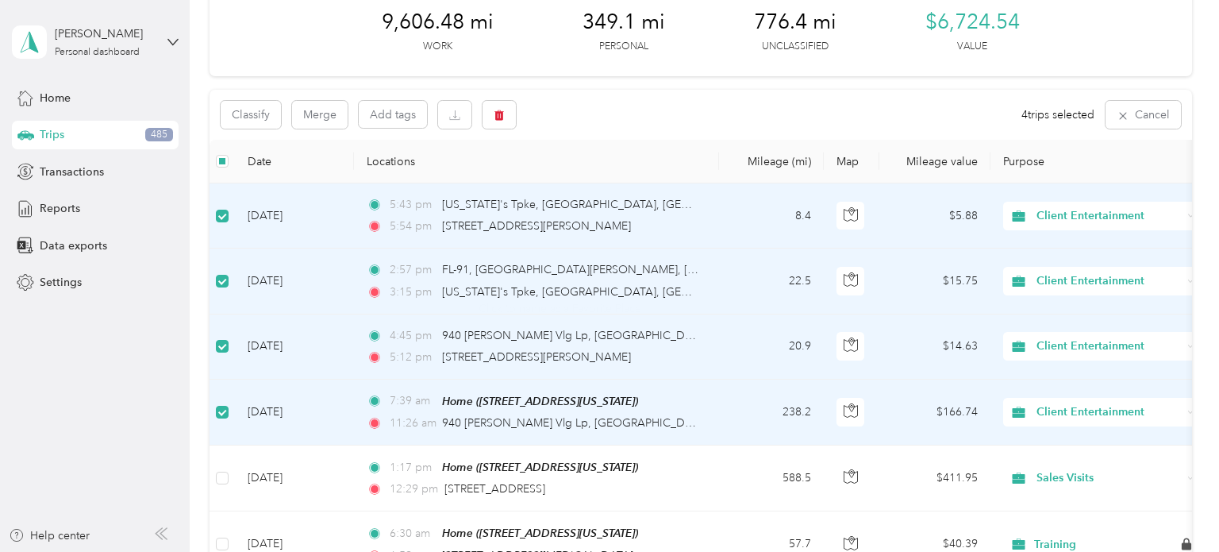
scroll to position [64, 0]
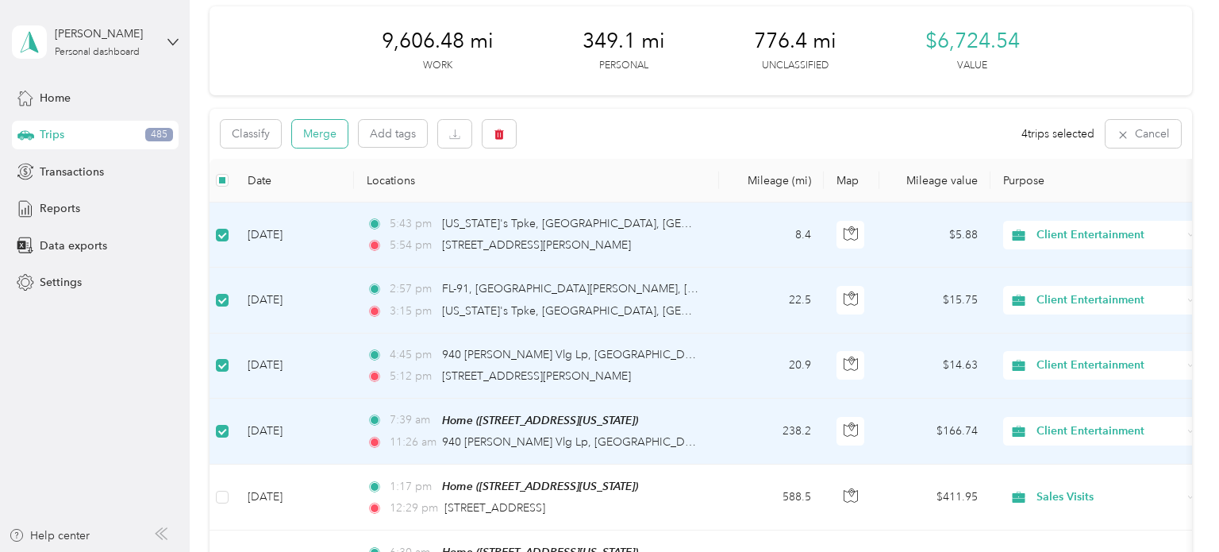
click at [328, 133] on button "Merge" at bounding box center [320, 134] width 56 height 28
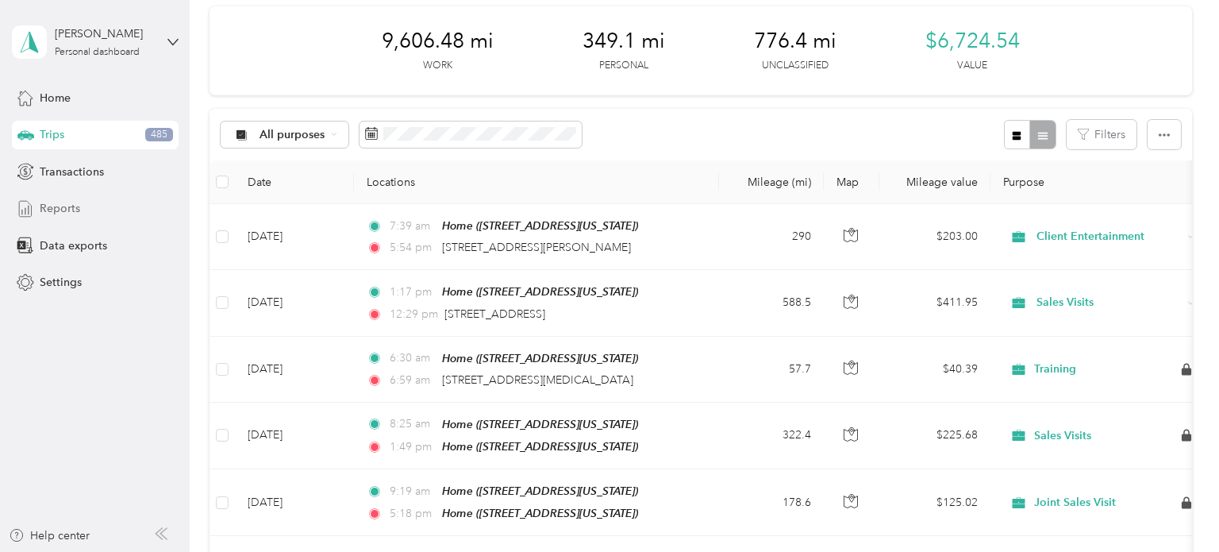
click at [53, 209] on span "Reports" at bounding box center [60, 208] width 40 height 17
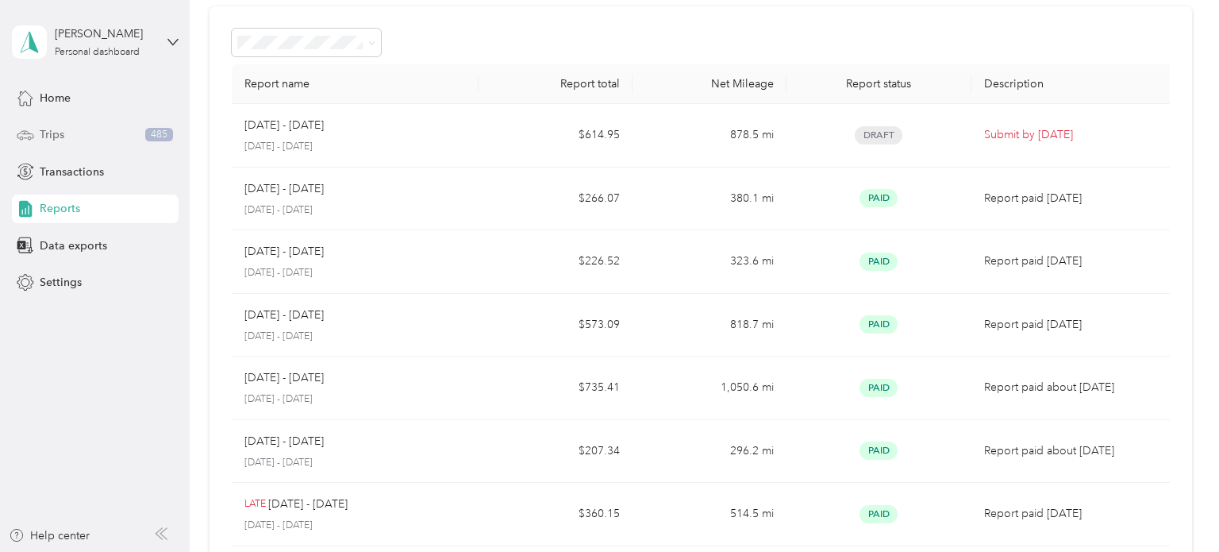
click at [55, 135] on span "Trips" at bounding box center [52, 134] width 25 height 17
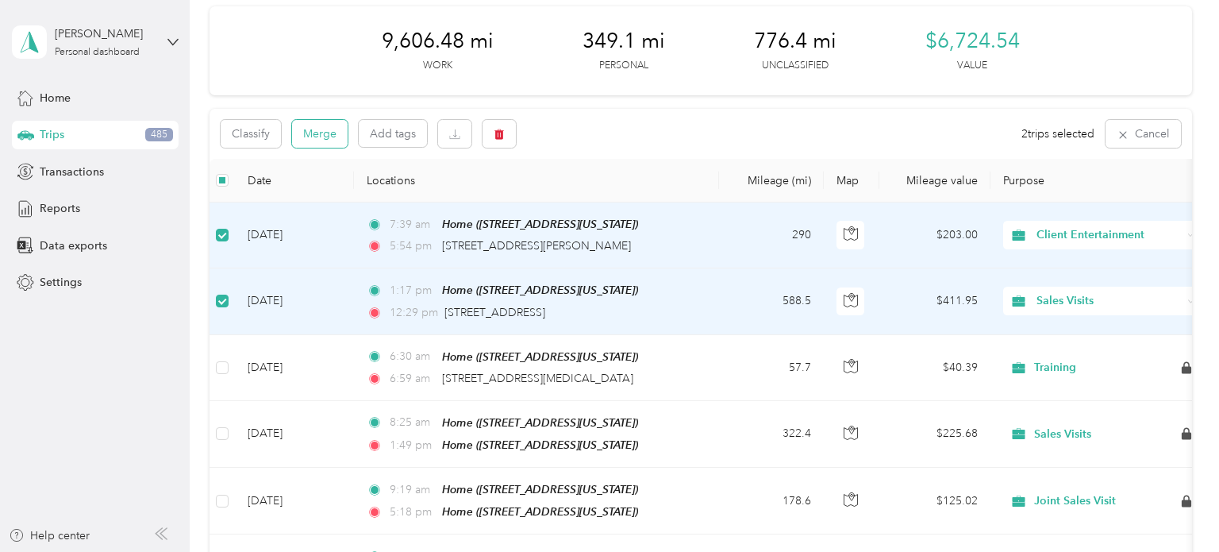
click at [323, 139] on button "Merge" at bounding box center [320, 134] width 56 height 28
click at [1188, 26] on icon at bounding box center [1184, 31] width 13 height 14
click at [57, 206] on span "Reports" at bounding box center [60, 208] width 40 height 17
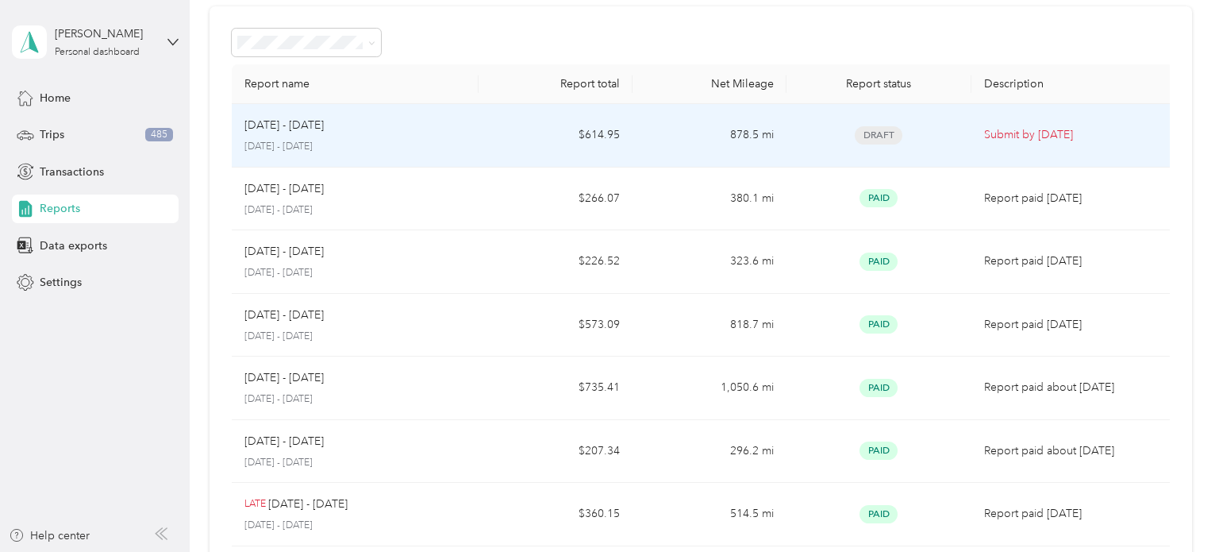
click at [1020, 133] on p "Submit by [DATE]" at bounding box center [1074, 134] width 180 height 17
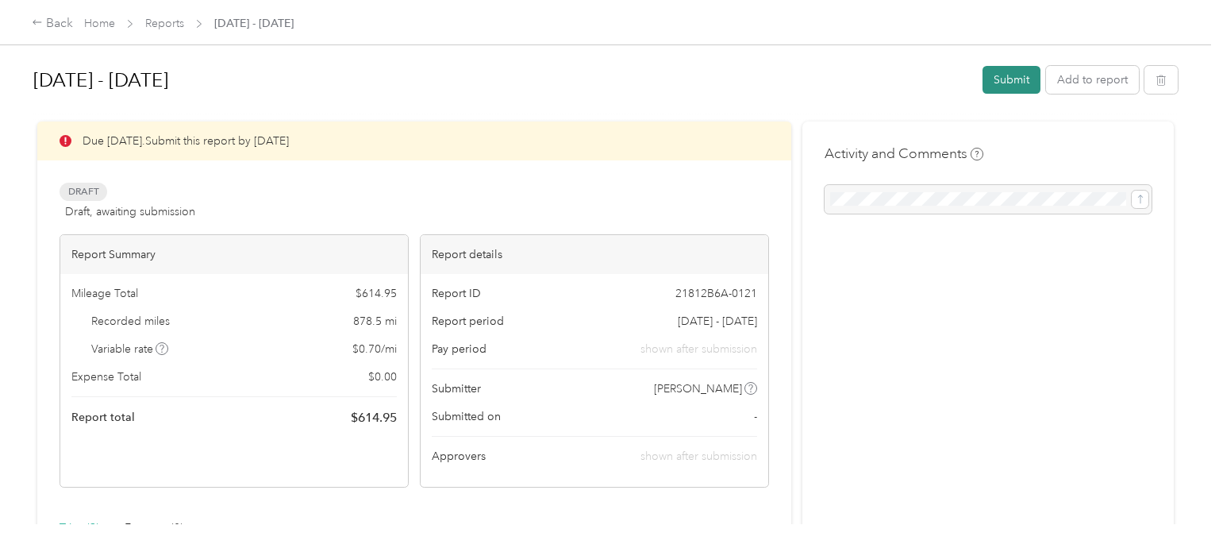
click at [1030, 78] on button "Submit" at bounding box center [1012, 80] width 58 height 28
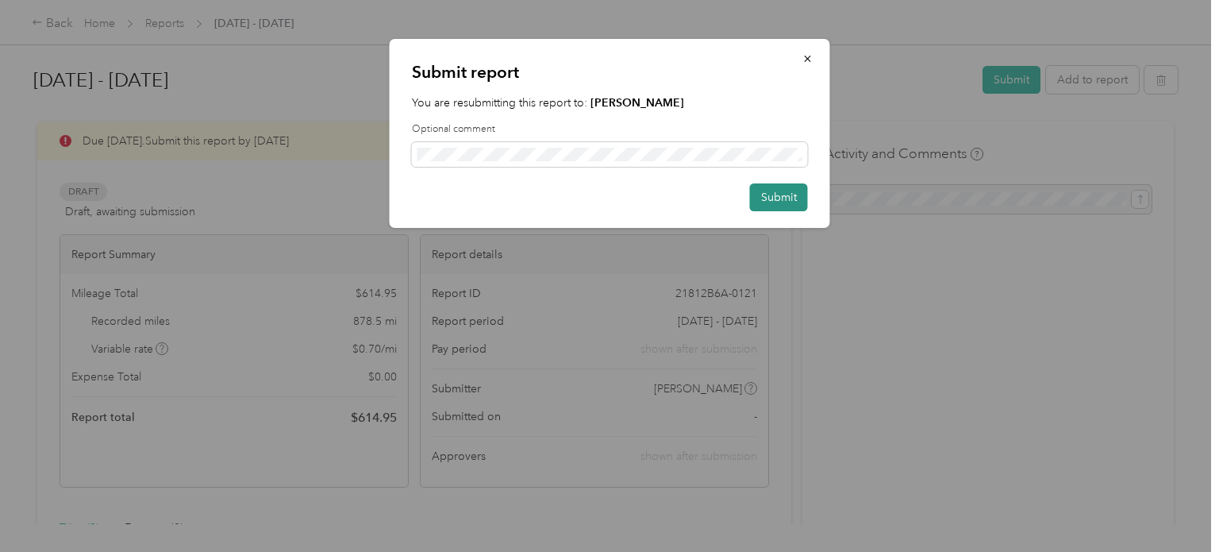
click at [785, 198] on button "Submit" at bounding box center [779, 197] width 58 height 28
